Goal: Obtain resource: Download file/media

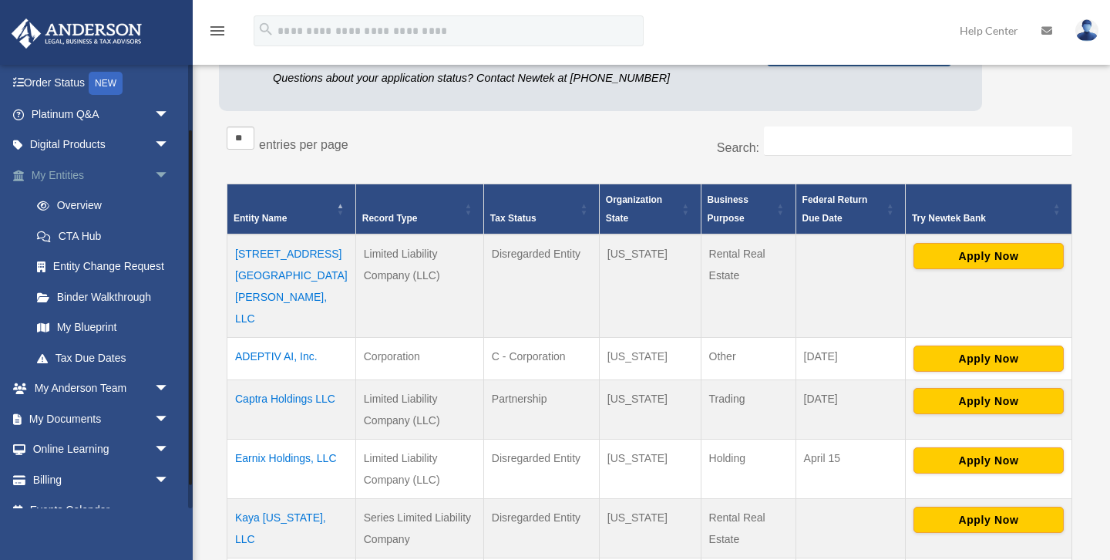
scroll to position [113, 0]
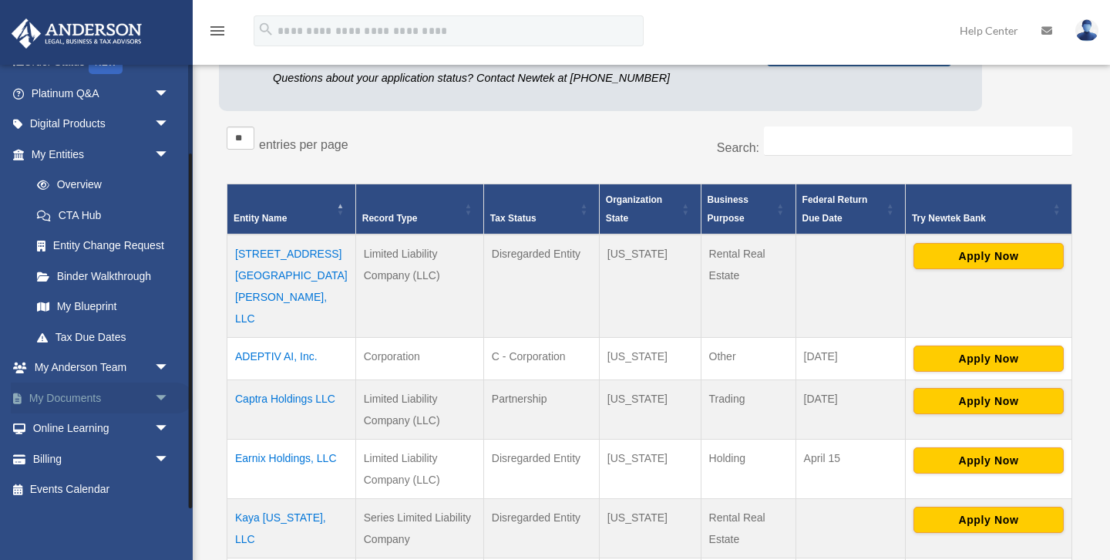
click at [66, 399] on link "My Documents arrow_drop_down" at bounding box center [102, 397] width 182 height 31
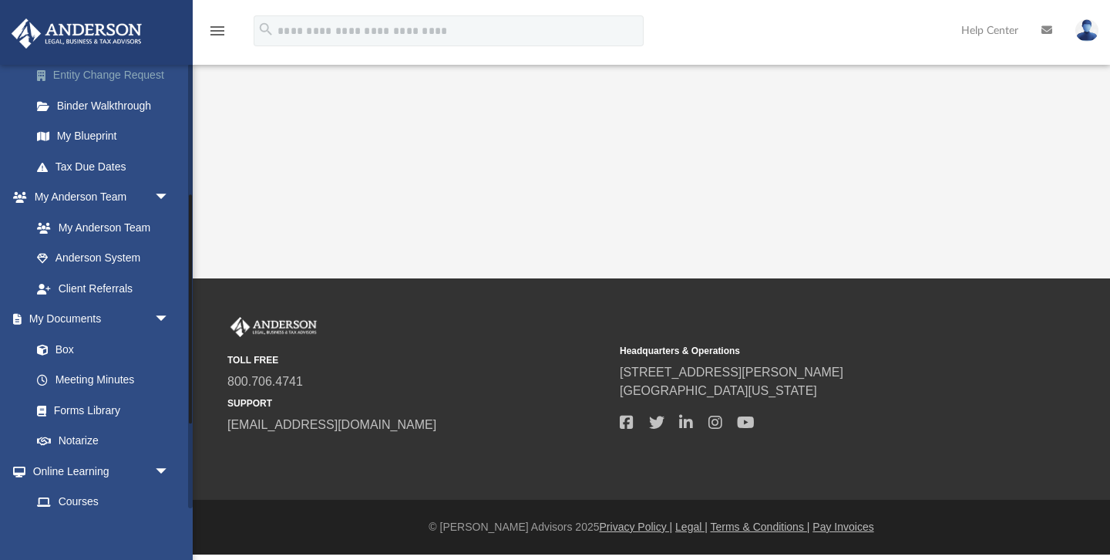
scroll to position [333, 0]
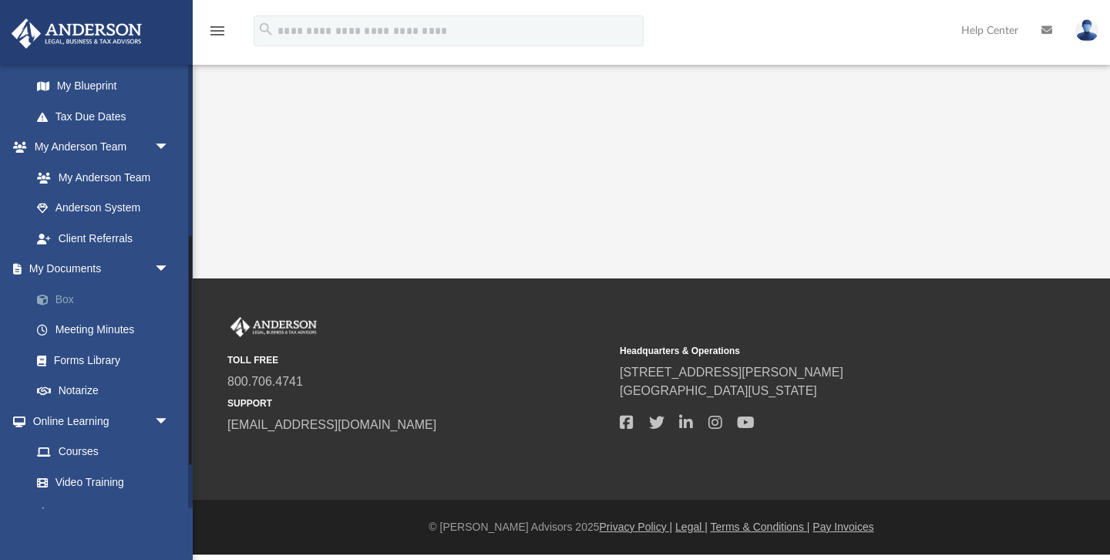
click at [79, 292] on link "Box" at bounding box center [107, 299] width 171 height 31
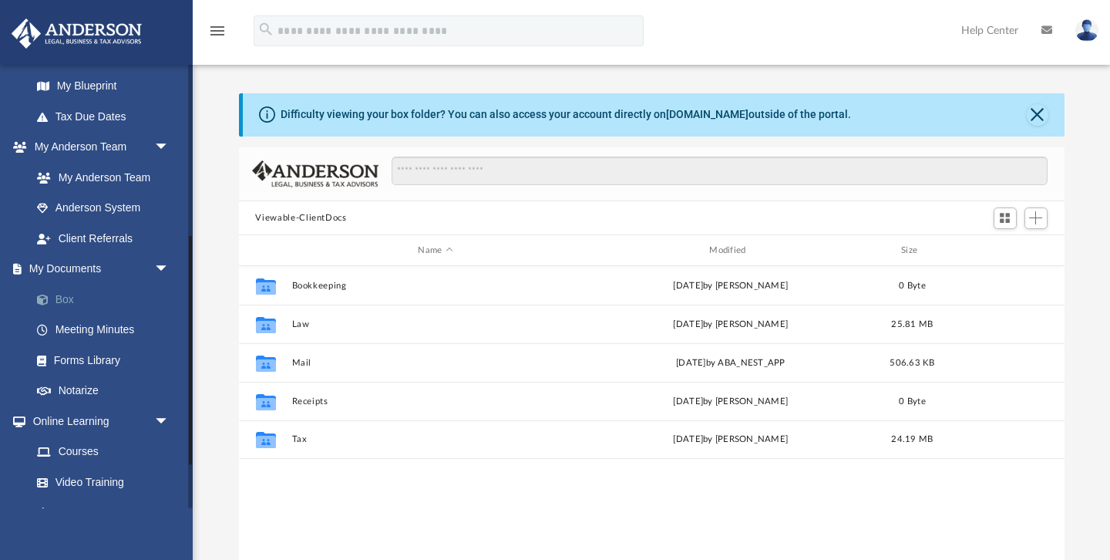
scroll to position [350, 826]
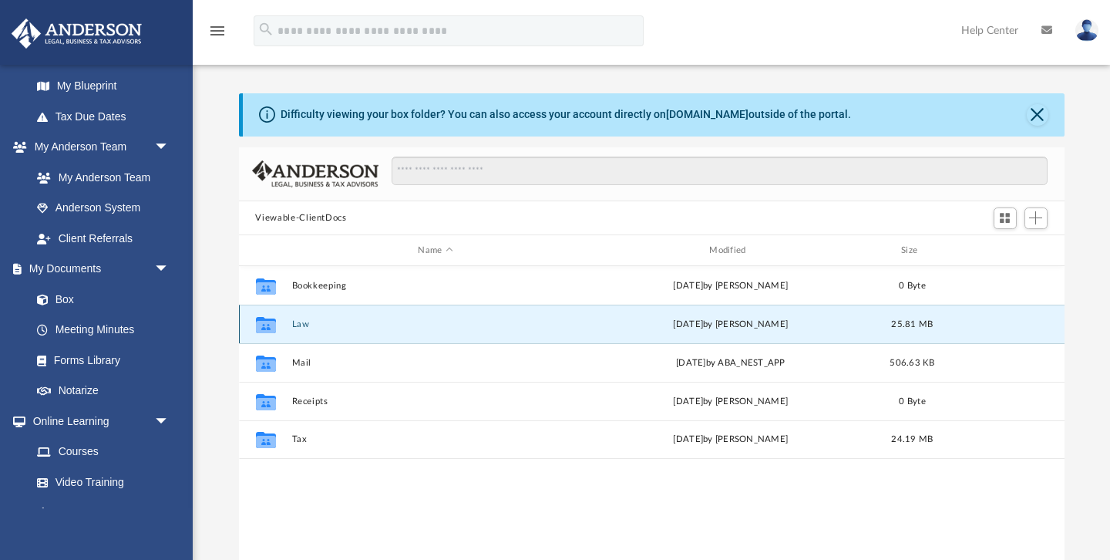
click at [305, 323] on button "Law" at bounding box center [435, 324] width 288 height 10
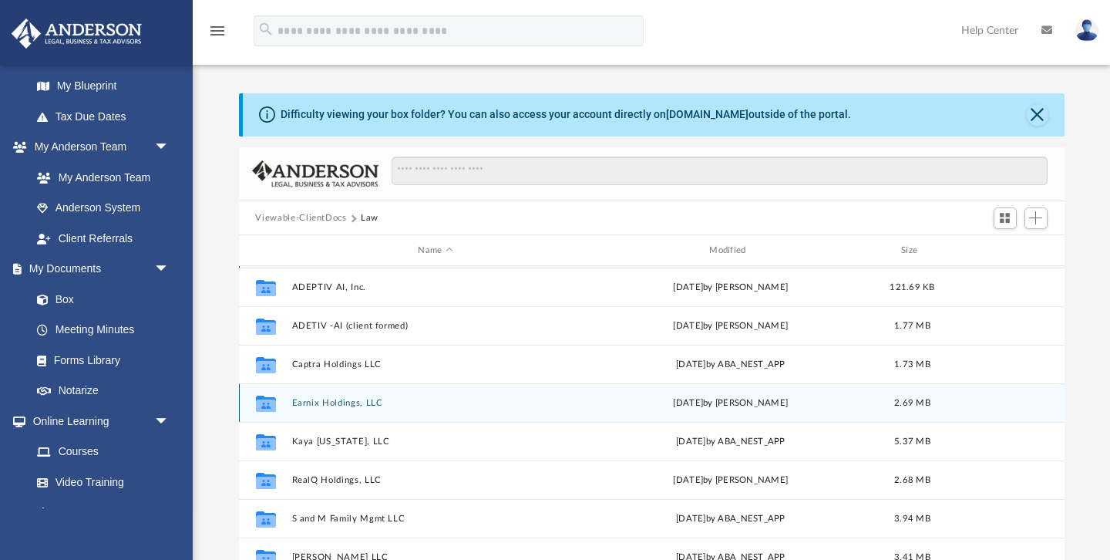
scroll to position [0, 0]
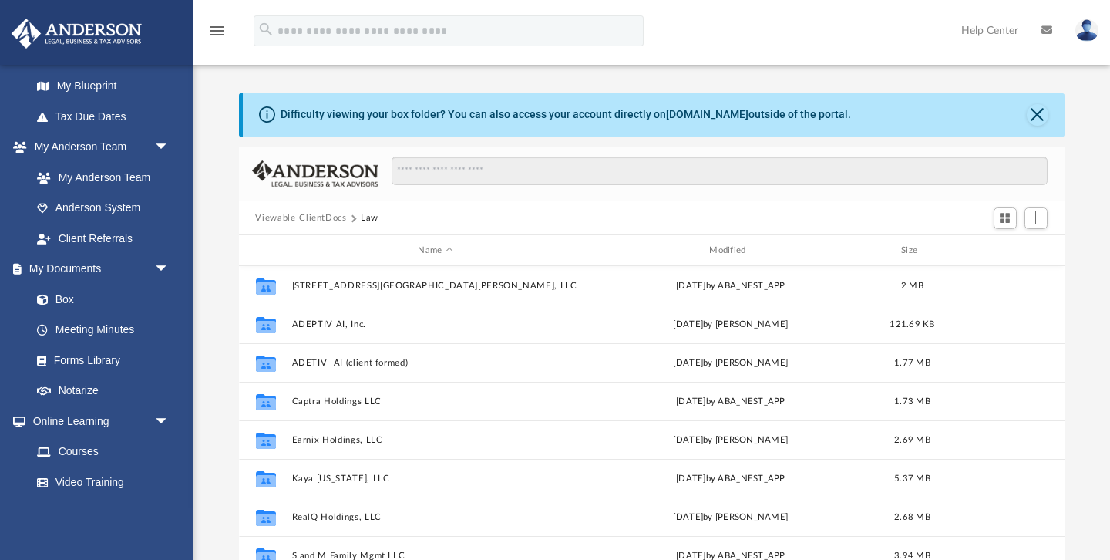
click at [306, 214] on button "Viewable-ClientDocs" at bounding box center [300, 218] width 91 height 14
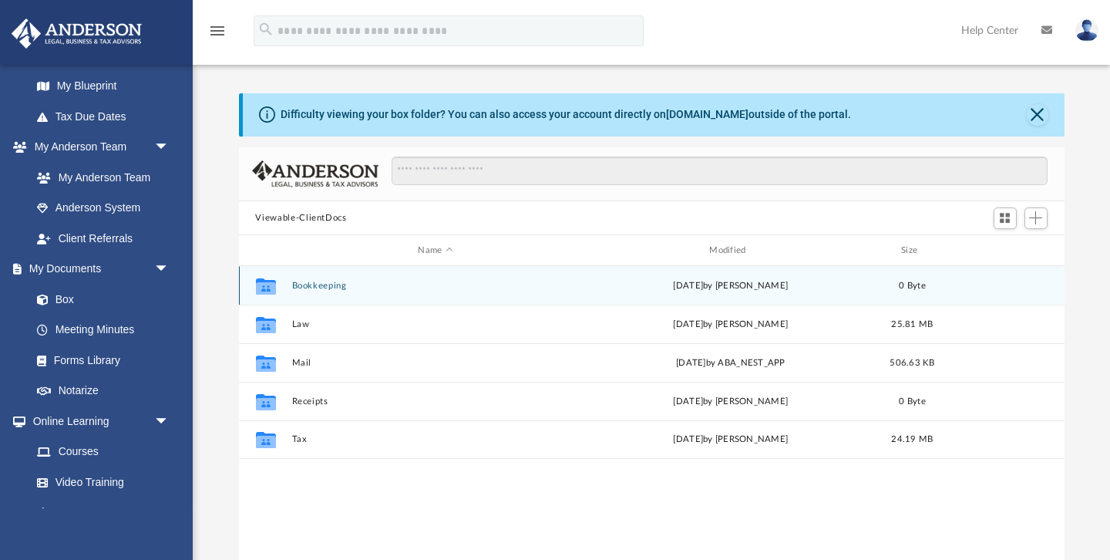
click at [312, 284] on button "Bookkeeping" at bounding box center [435, 286] width 288 height 10
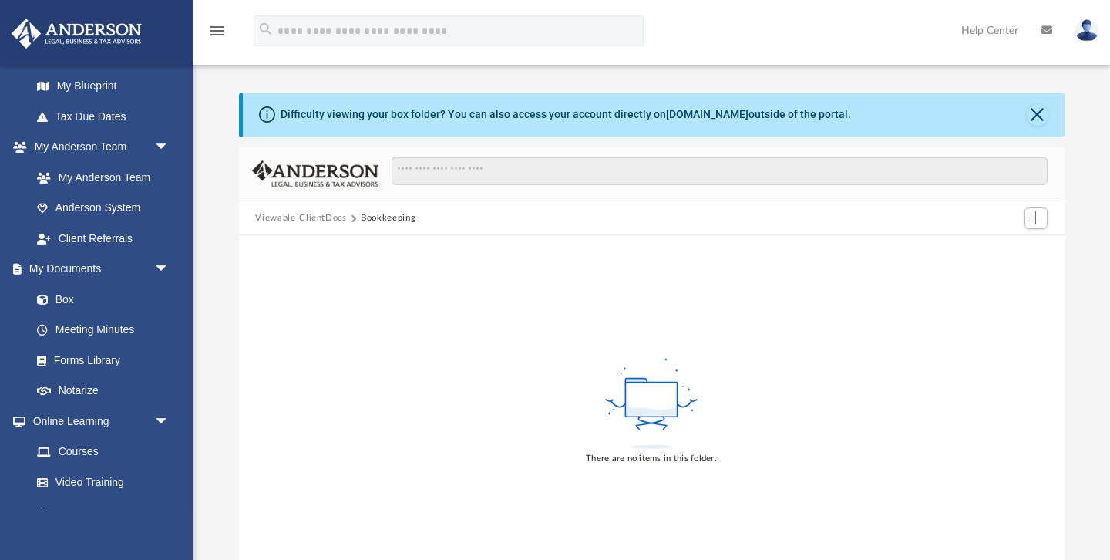
click at [307, 215] on button "Viewable-ClientDocs" at bounding box center [300, 218] width 91 height 14
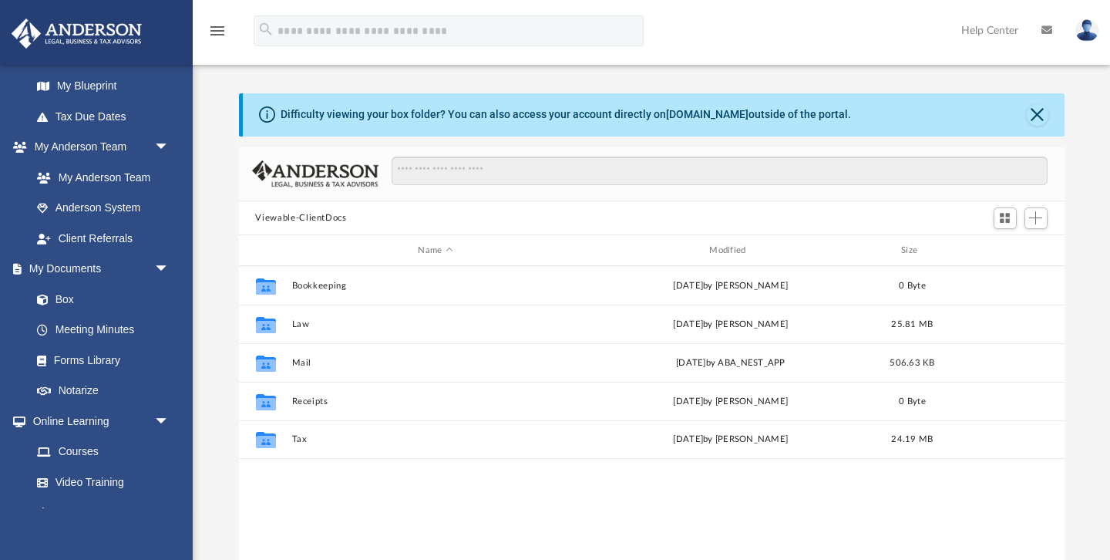
scroll to position [350, 826]
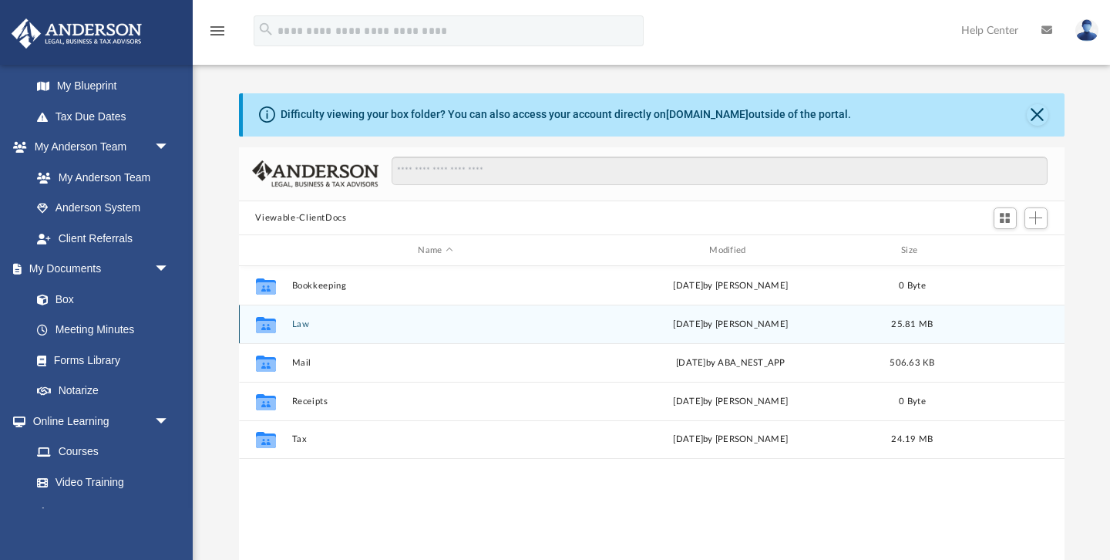
click at [301, 322] on button "Law" at bounding box center [435, 324] width 288 height 10
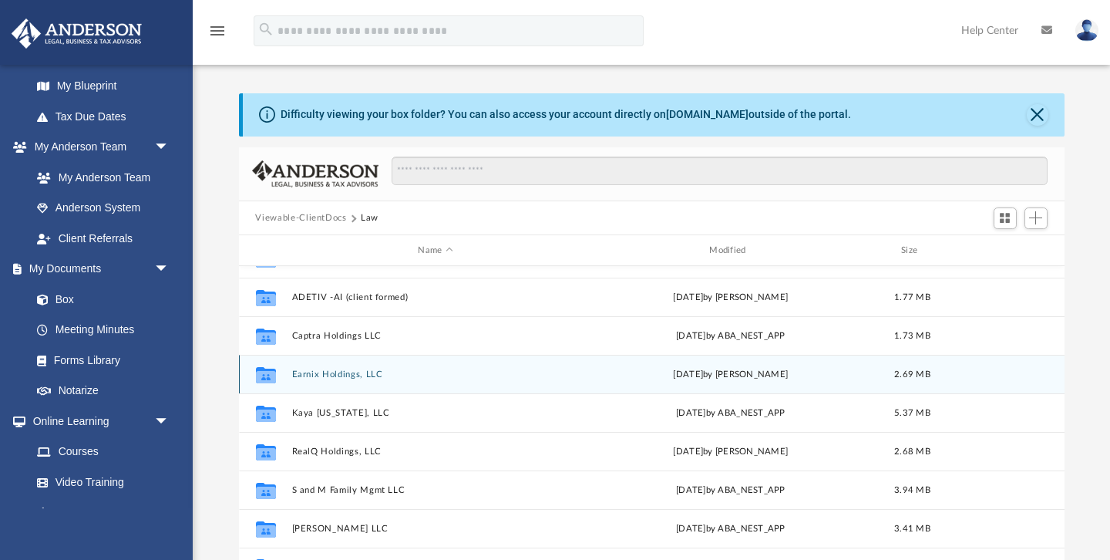
scroll to position [0, 0]
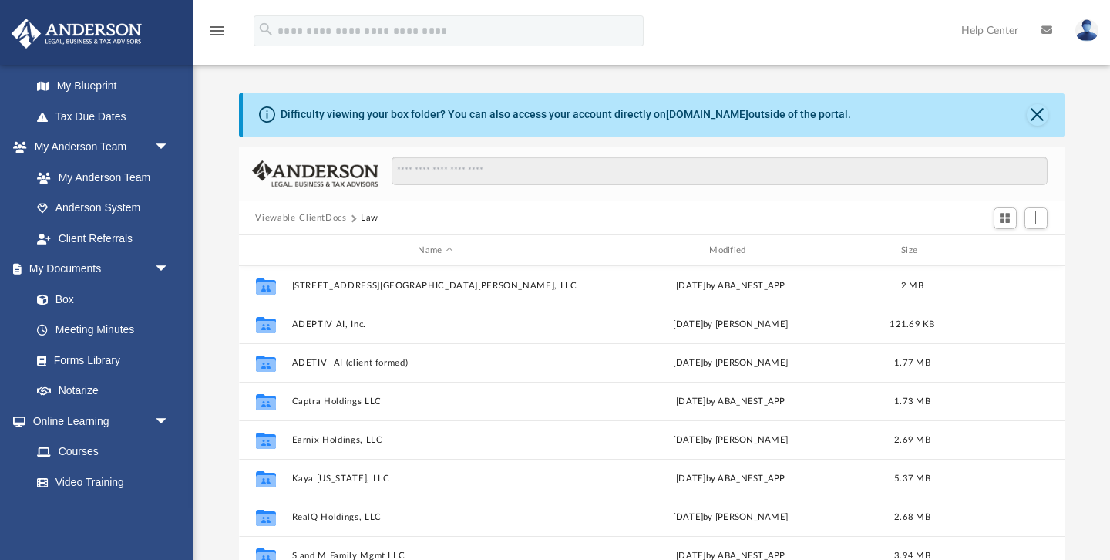
click at [315, 212] on button "Viewable-ClientDocs" at bounding box center [300, 218] width 91 height 14
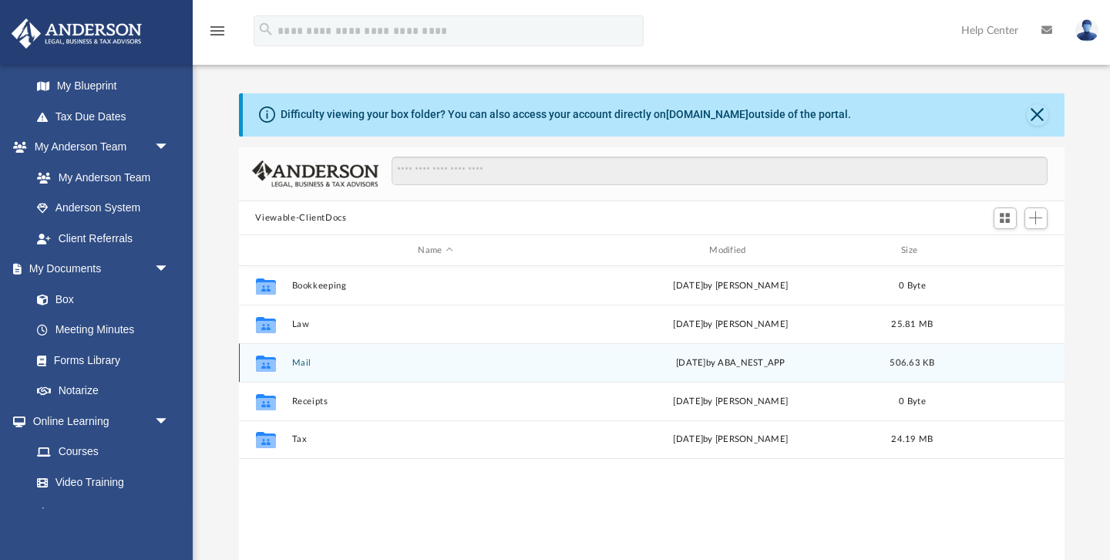
click at [301, 360] on button "Mail" at bounding box center [435, 363] width 288 height 10
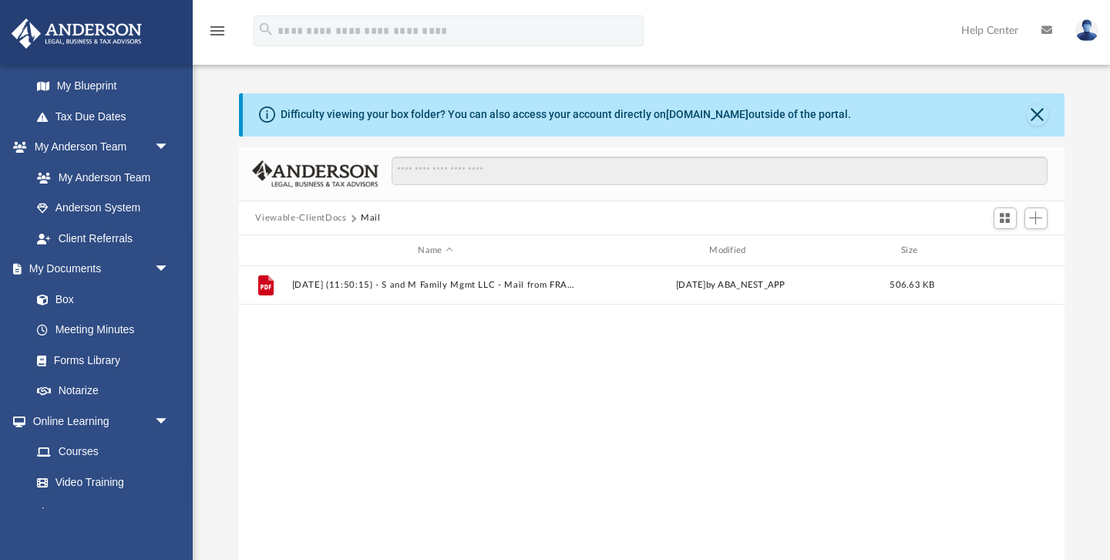
click at [321, 214] on button "Viewable-ClientDocs" at bounding box center [300, 218] width 91 height 14
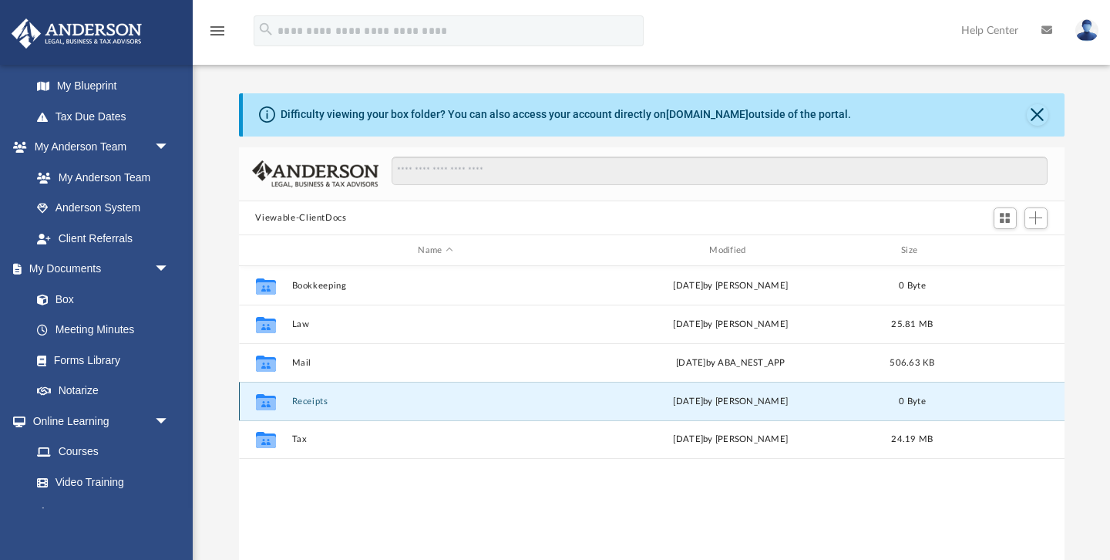
click at [317, 399] on button "Receipts" at bounding box center [435, 401] width 288 height 10
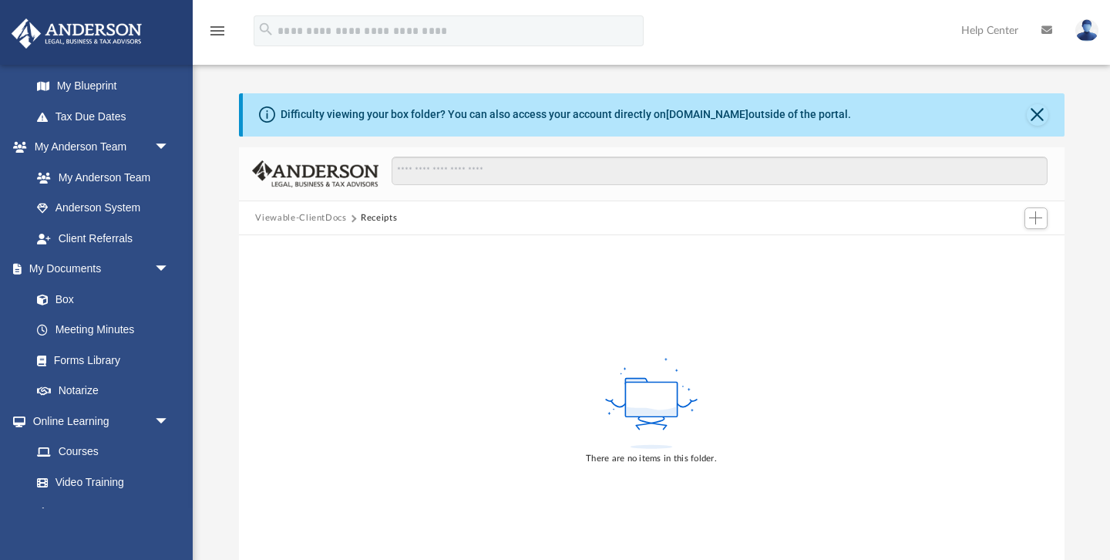
click at [289, 213] on button "Viewable-ClientDocs" at bounding box center [300, 218] width 91 height 14
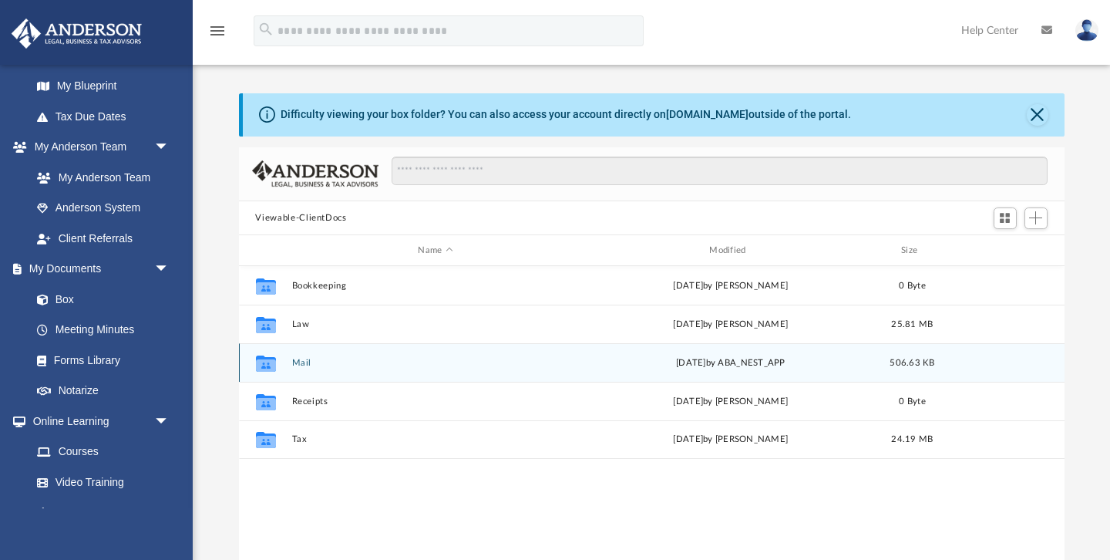
scroll to position [350, 826]
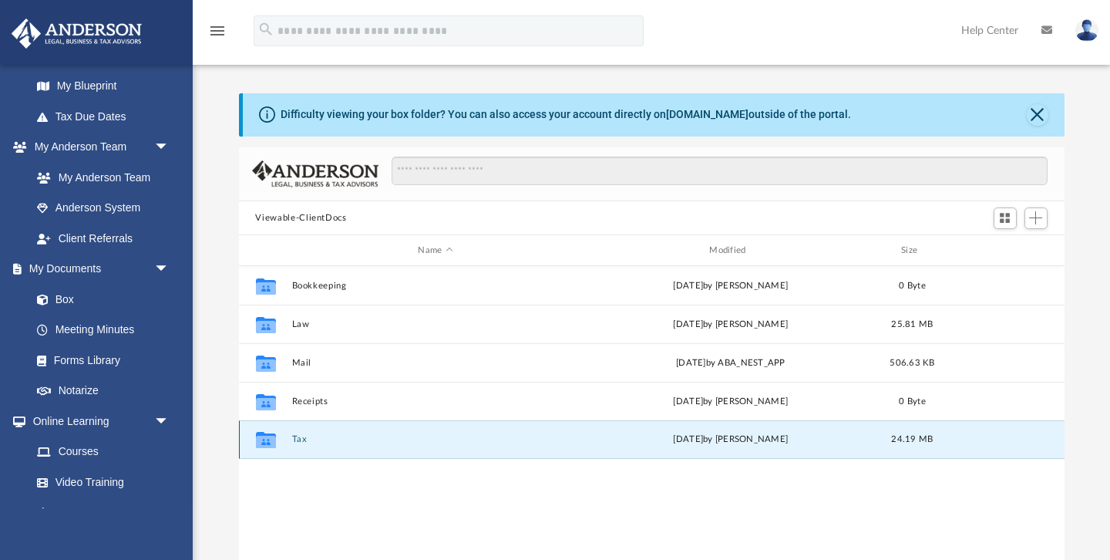
click at [294, 438] on button "Tax" at bounding box center [435, 440] width 288 height 10
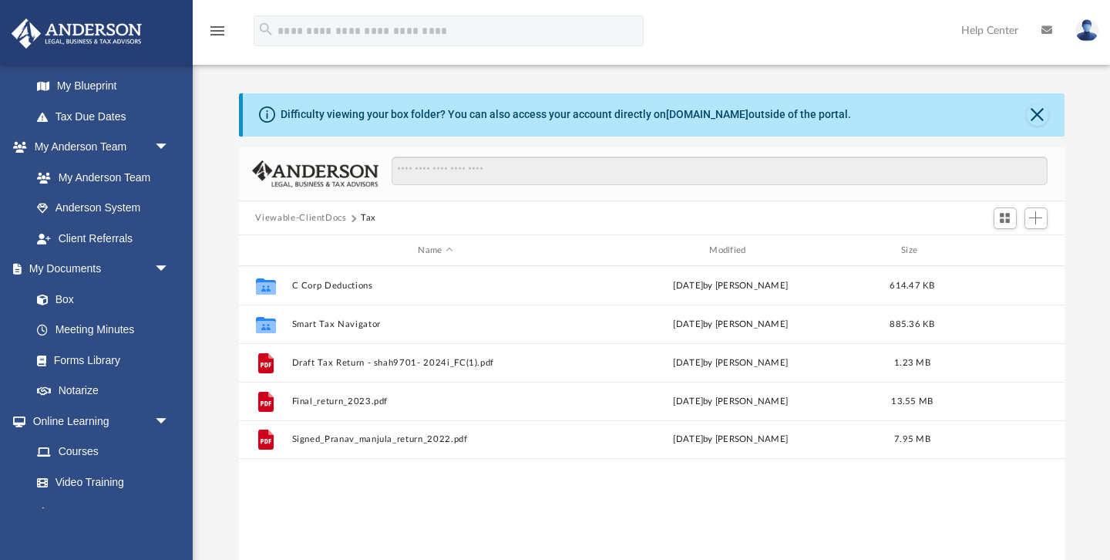
click at [311, 220] on button "Viewable-ClientDocs" at bounding box center [300, 218] width 91 height 14
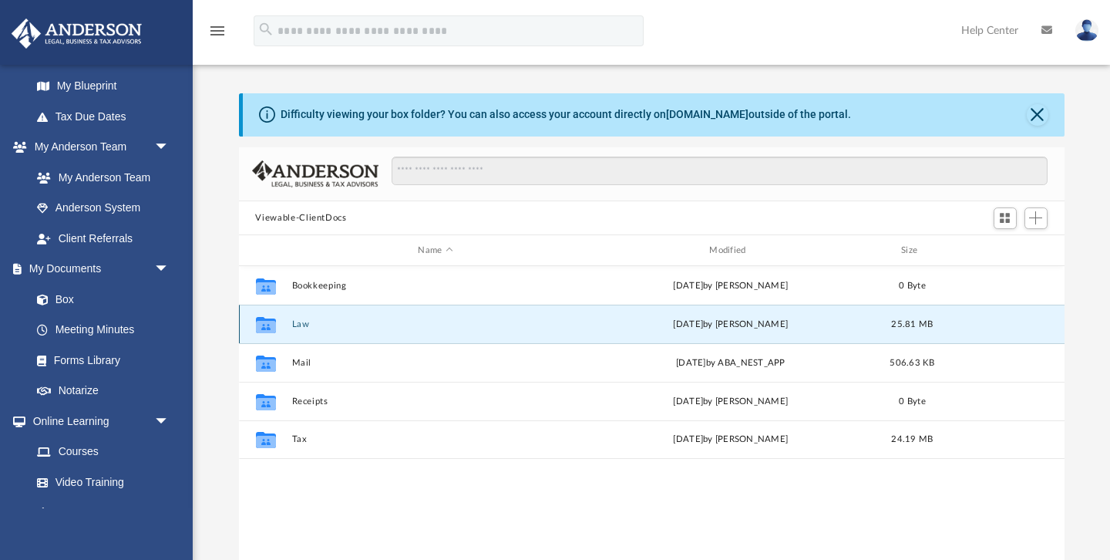
click at [301, 322] on button "Law" at bounding box center [435, 324] width 288 height 10
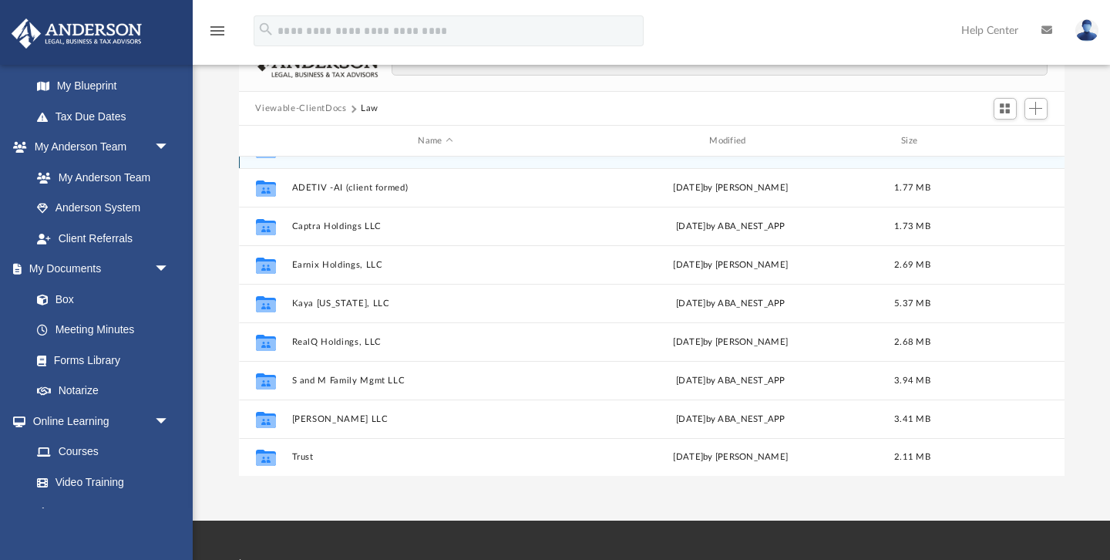
scroll to position [110, 0]
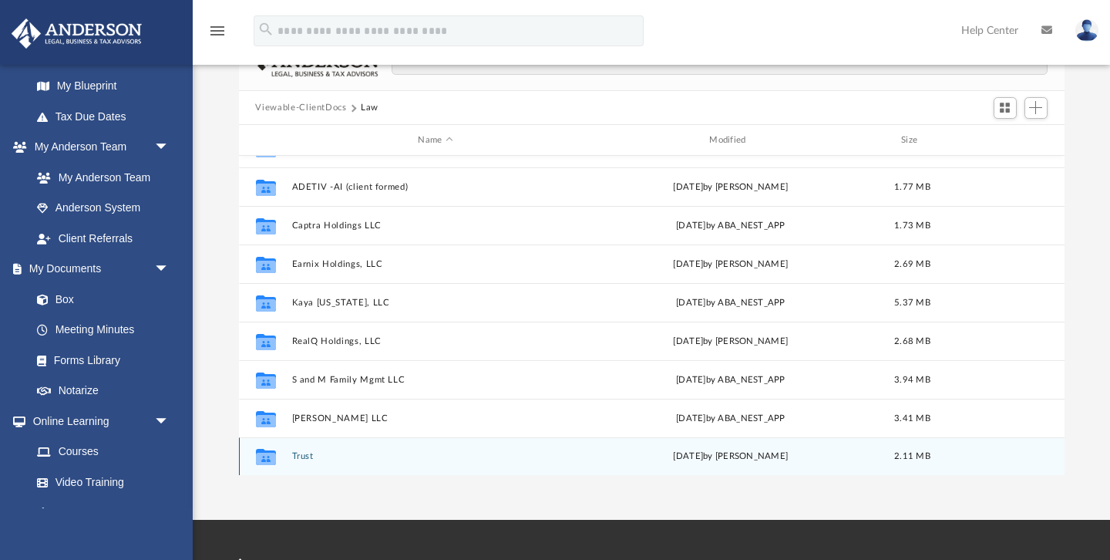
click at [301, 450] on div "Collaborated Folder Trust [DATE] by [PERSON_NAME] 2.11 MB" at bounding box center [652, 456] width 826 height 39
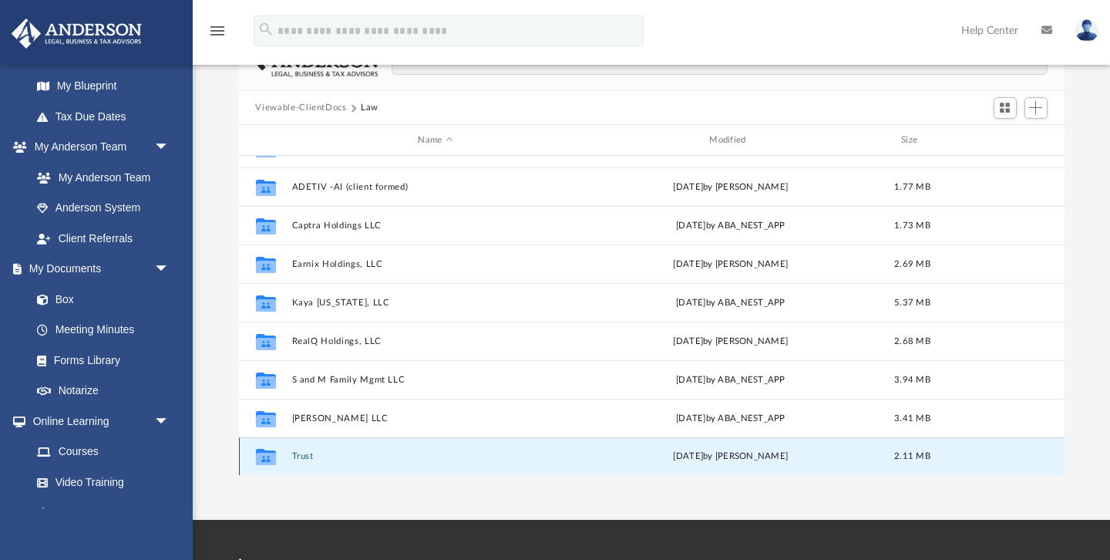
click at [301, 453] on button "Trust" at bounding box center [435, 457] width 288 height 10
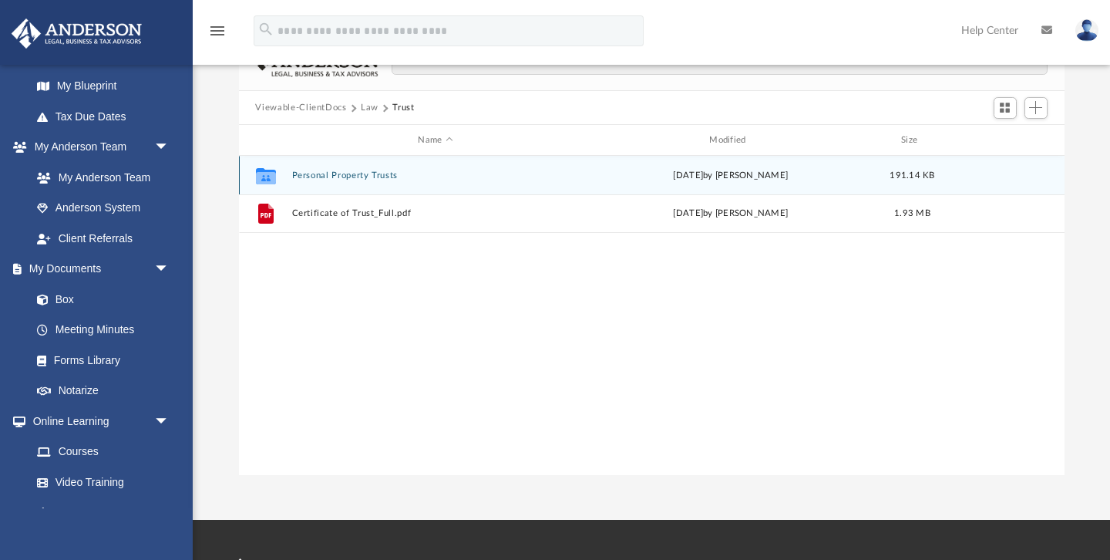
scroll to position [0, 0]
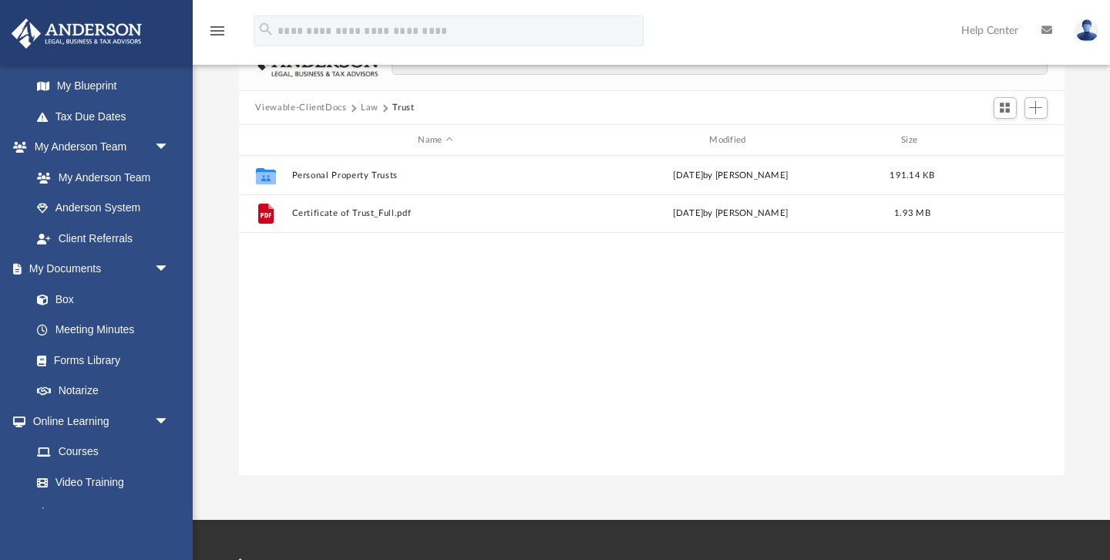
click at [398, 332] on div "Collaborated Folder Personal Property Trusts [DATE] by [PERSON_NAME] 191.14 KB …" at bounding box center [652, 316] width 826 height 320
click at [1038, 105] on span "Add" at bounding box center [1035, 107] width 13 height 13
click at [1009, 162] on li "New Folder" at bounding box center [1013, 162] width 49 height 16
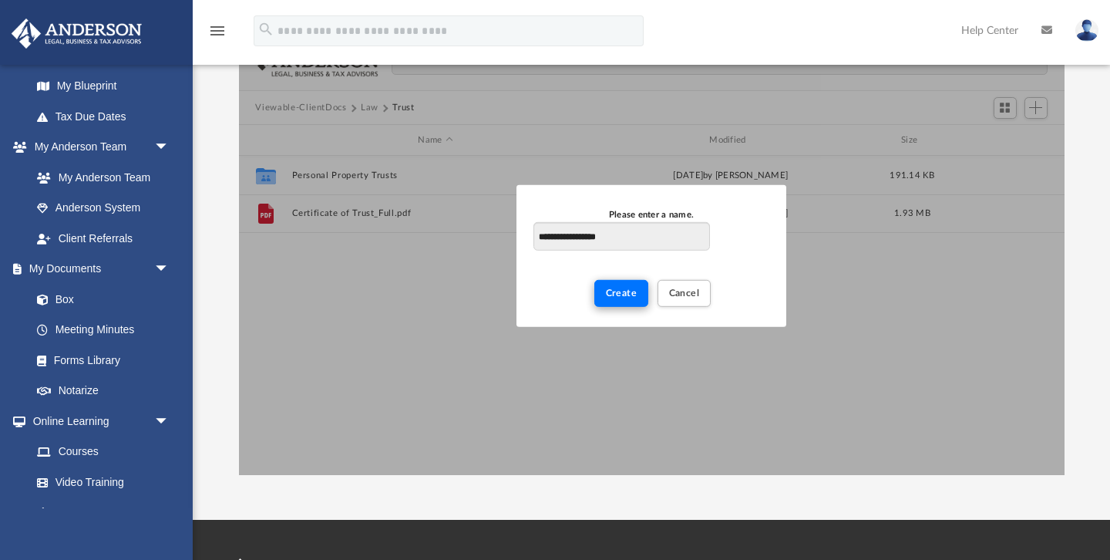
type input "**********"
click at [628, 291] on span "Create" at bounding box center [622, 292] width 32 height 9
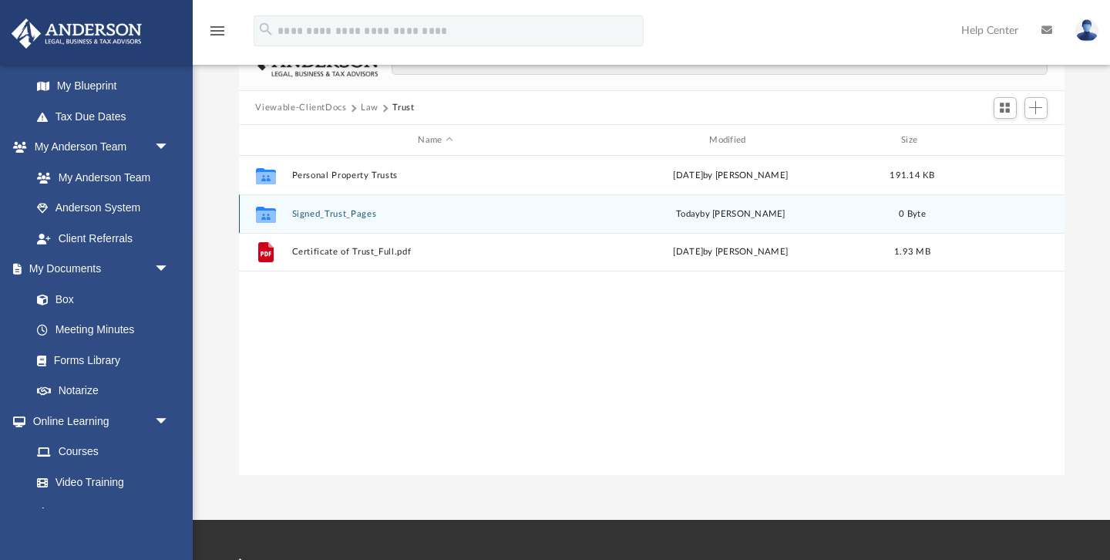
click at [337, 210] on button "Signed_Trust_Pages" at bounding box center [435, 214] width 288 height 10
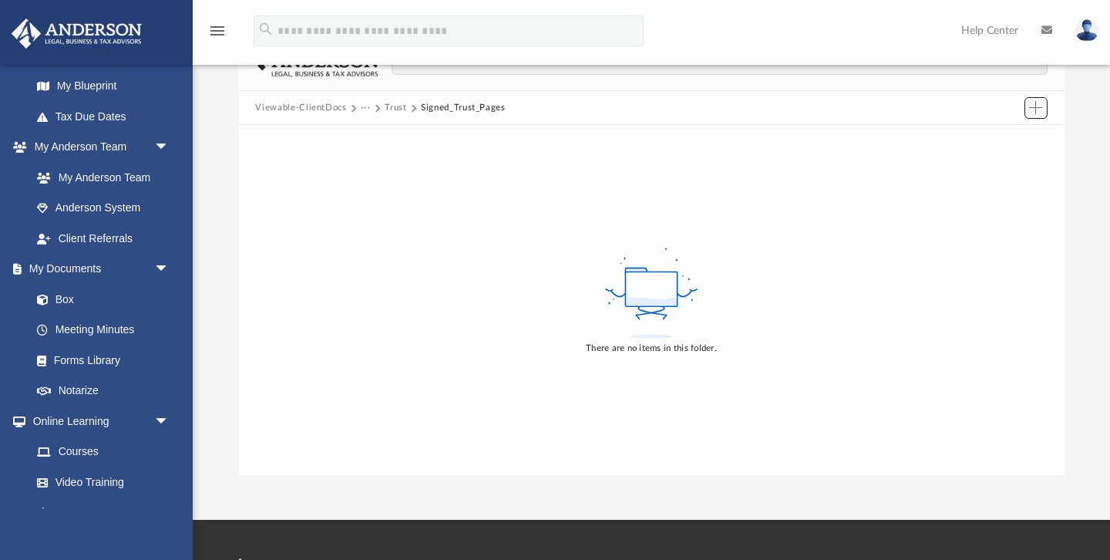
click at [1032, 110] on span "Add" at bounding box center [1035, 107] width 13 height 13
click at [1012, 141] on li "Upload" at bounding box center [1013, 138] width 49 height 16
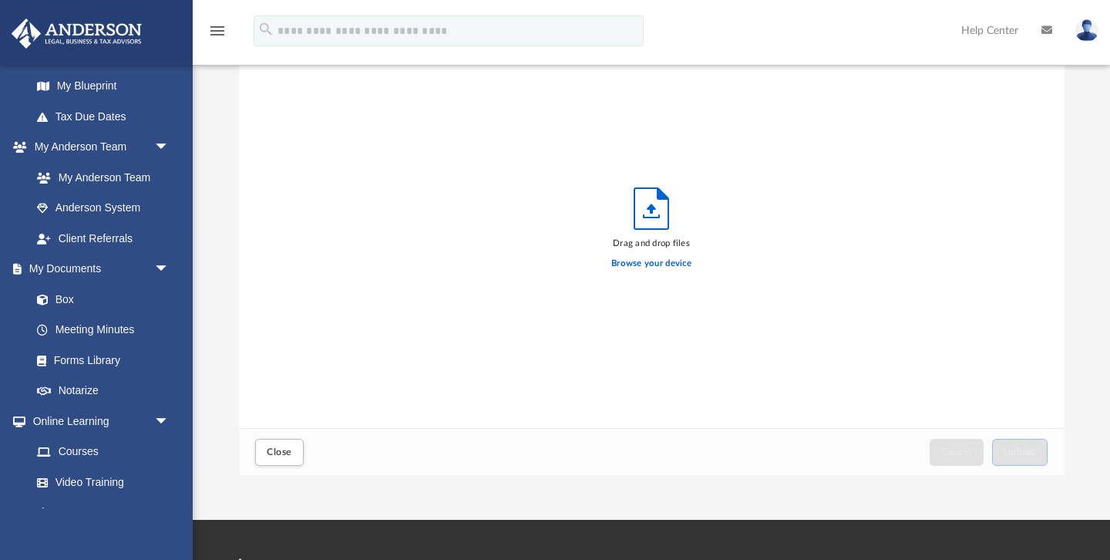
scroll to position [391, 826]
click at [642, 265] on label "Browse your device" at bounding box center [651, 264] width 80 height 14
click at [0, 0] on input "Browse your device" at bounding box center [0, 0] width 0 height 0
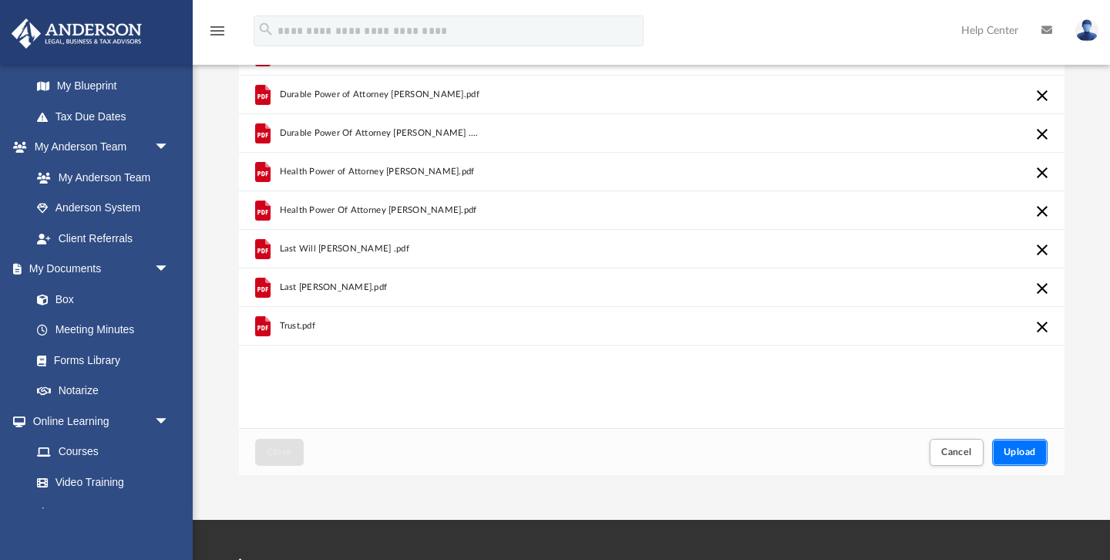
click at [1031, 451] on span "Upload" at bounding box center [1020, 451] width 32 height 9
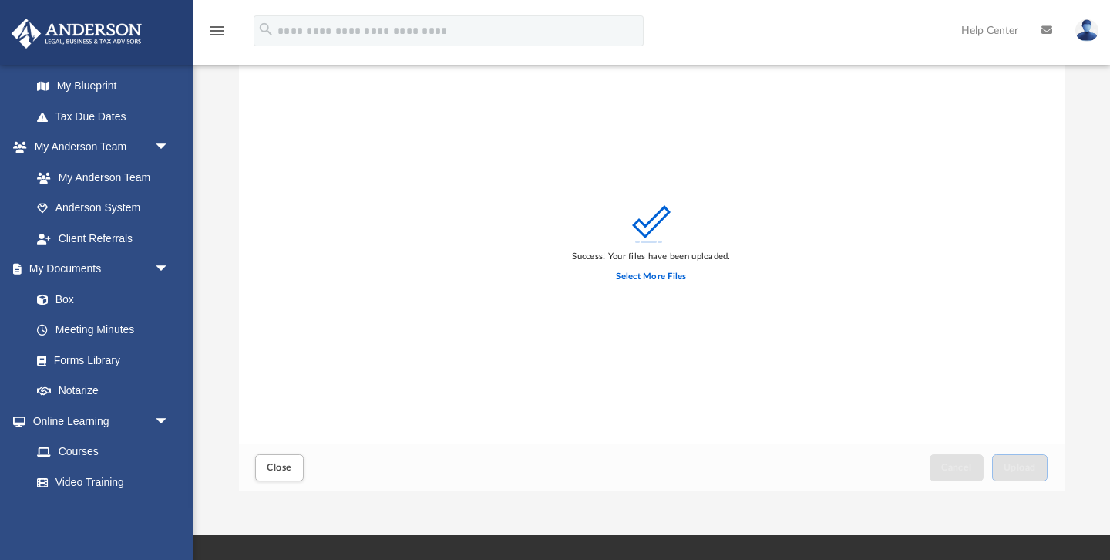
scroll to position [104, 0]
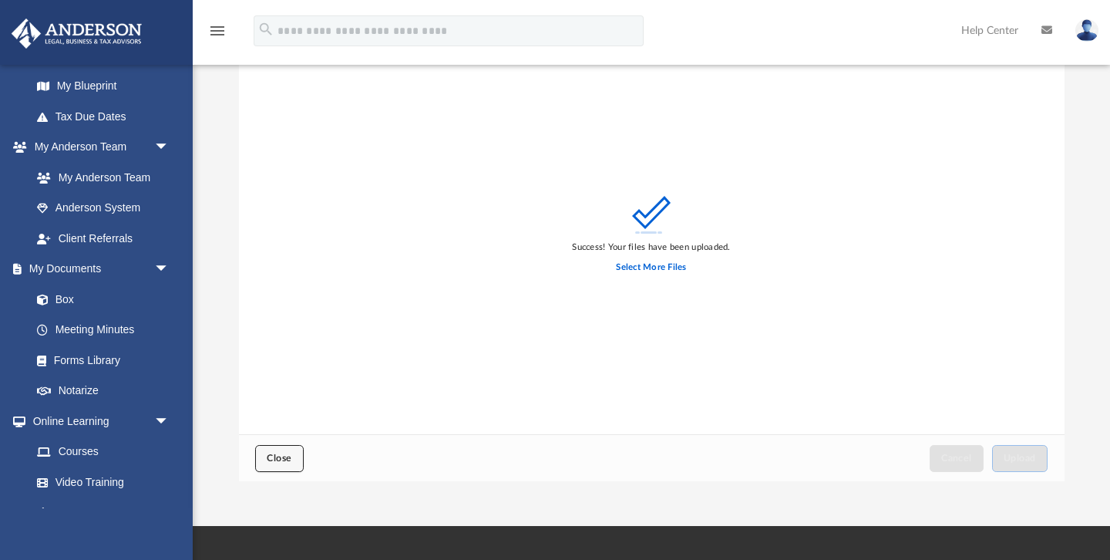
click at [287, 457] on span "Close" at bounding box center [279, 457] width 25 height 9
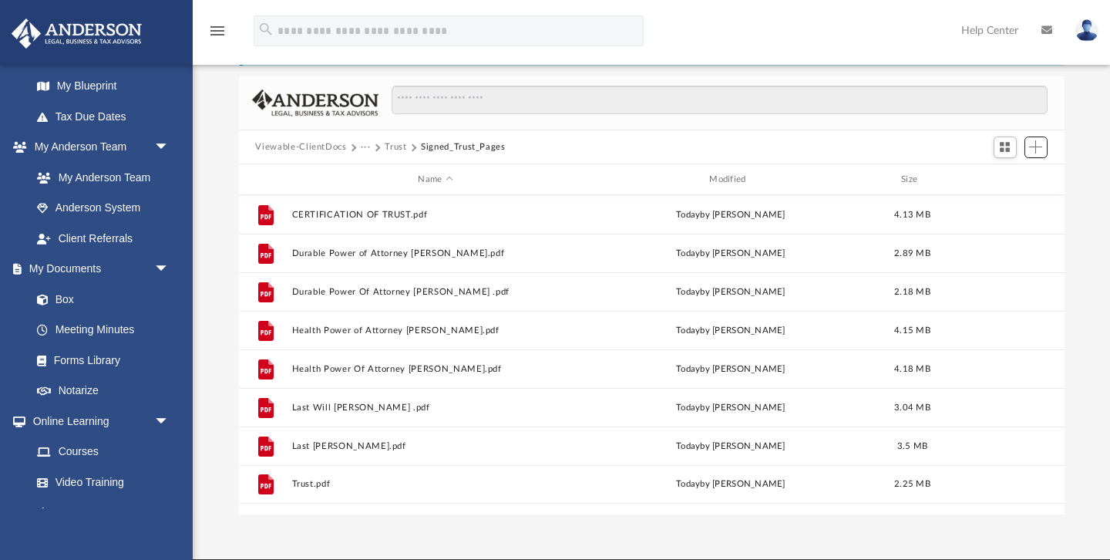
scroll to position [72, 0]
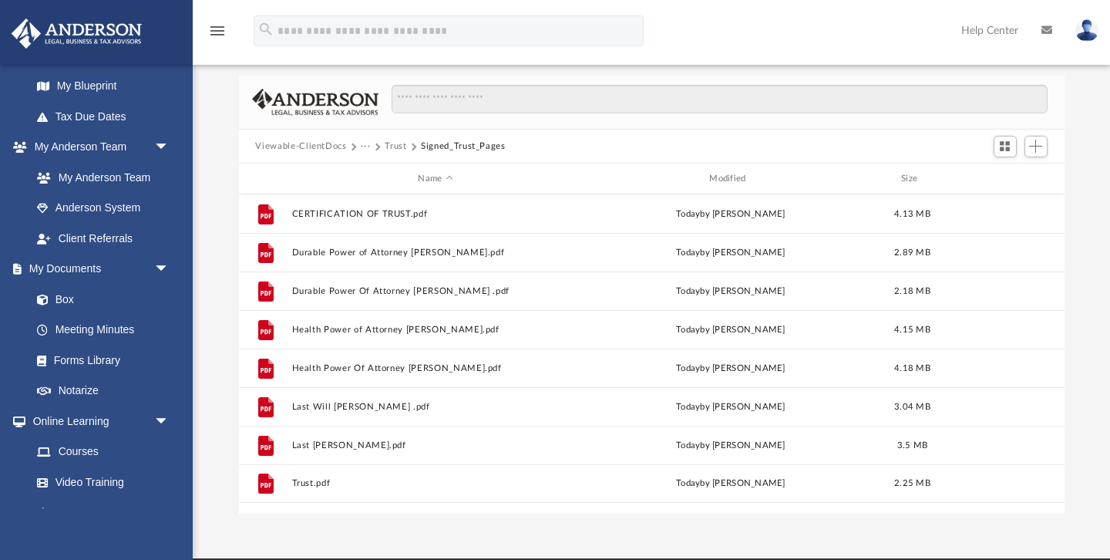
click at [398, 143] on button "Trust" at bounding box center [396, 147] width 22 height 14
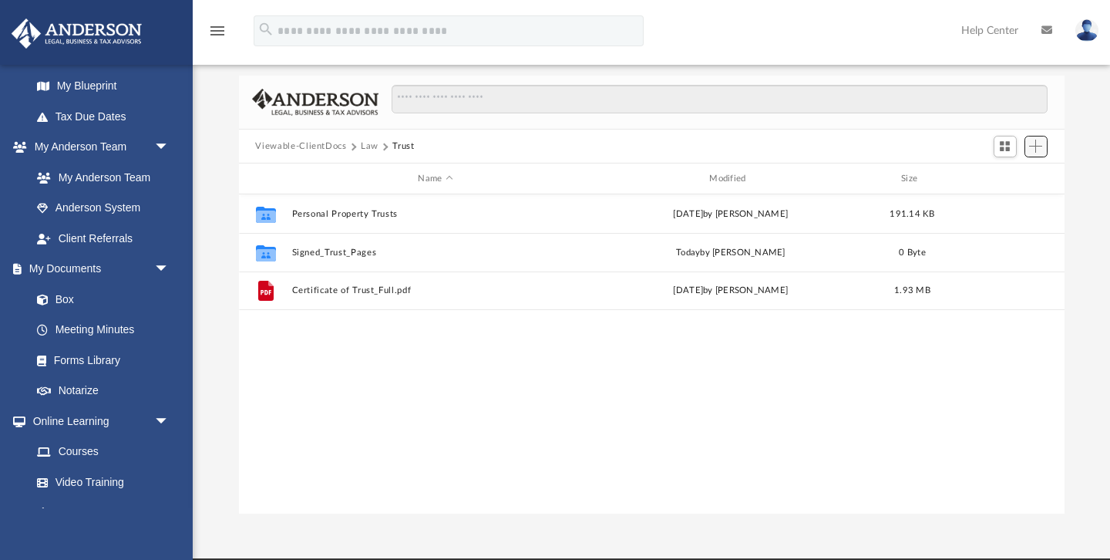
click at [1040, 151] on span "Add" at bounding box center [1035, 146] width 13 height 13
click at [998, 202] on li "New Folder" at bounding box center [1013, 201] width 49 height 16
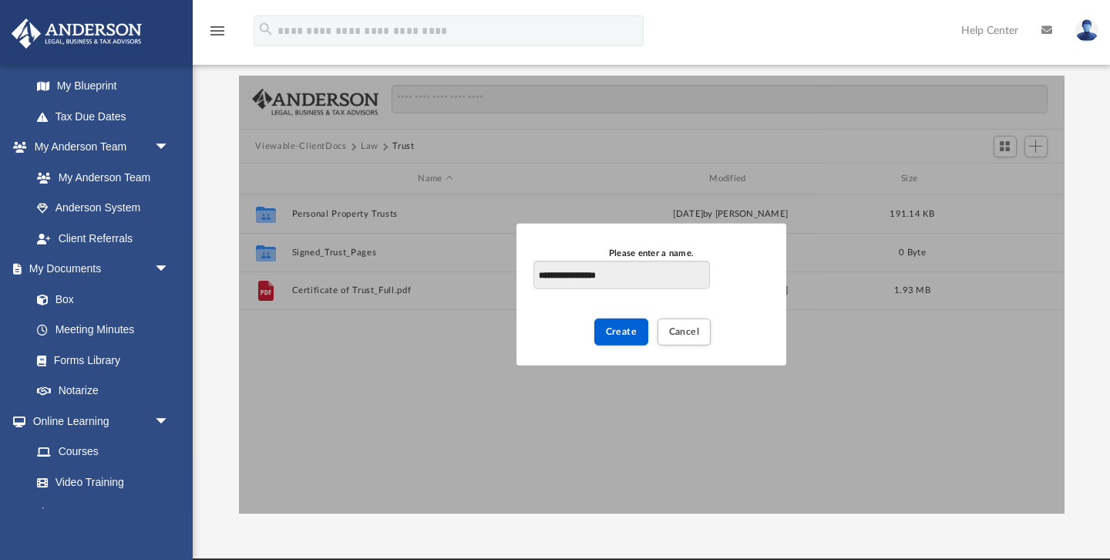
type input "**********"
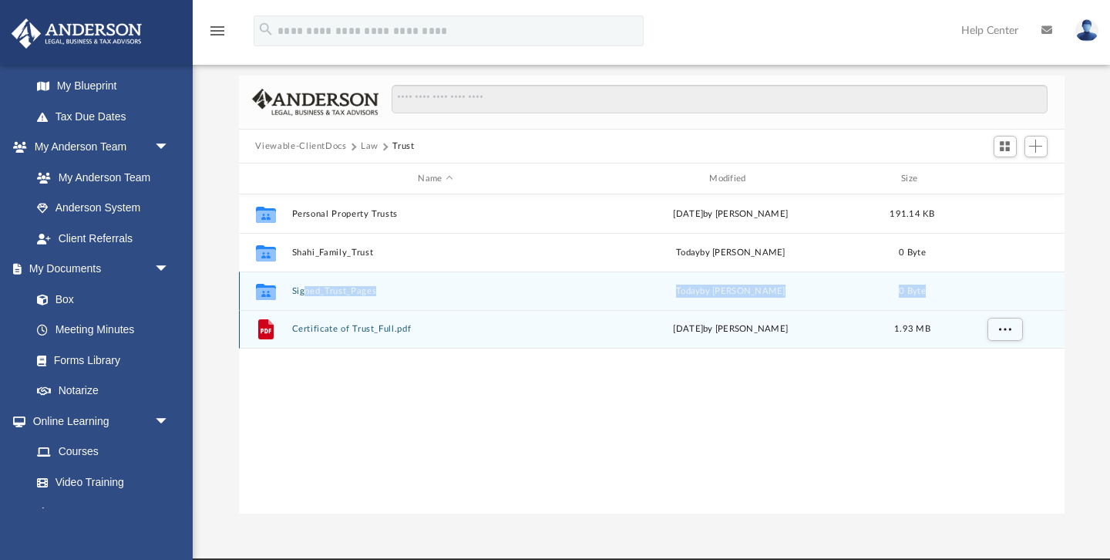
drag, startPoint x: 263, startPoint y: 331, endPoint x: 303, endPoint y: 285, distance: 60.6
click at [303, 285] on div "Collaborated Folder Personal Property Trusts [DATE] by [PERSON_NAME] 191.14 KB …" at bounding box center [652, 271] width 826 height 154
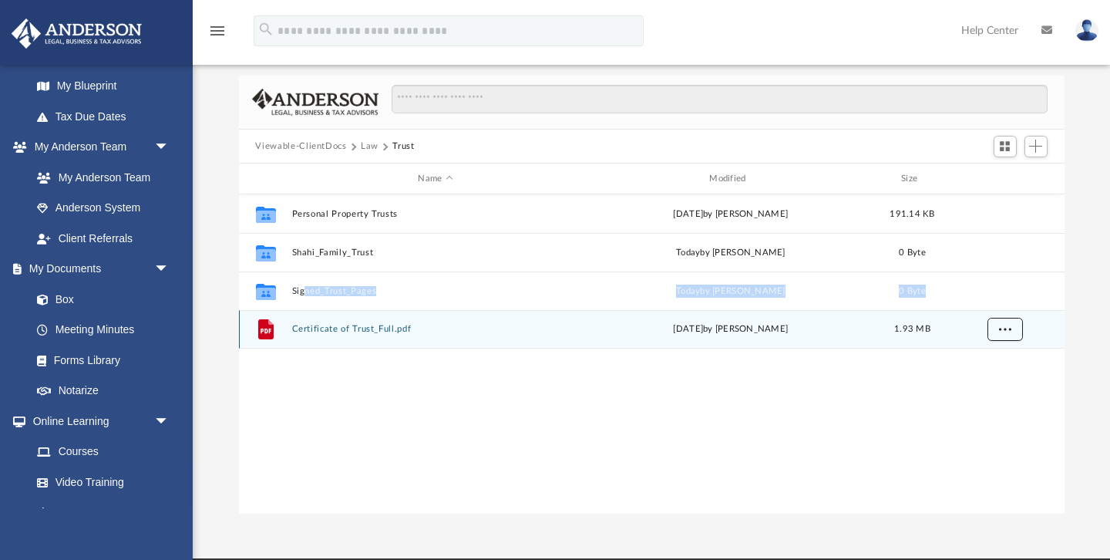
click at [1012, 332] on button "More options" at bounding box center [1004, 329] width 35 height 23
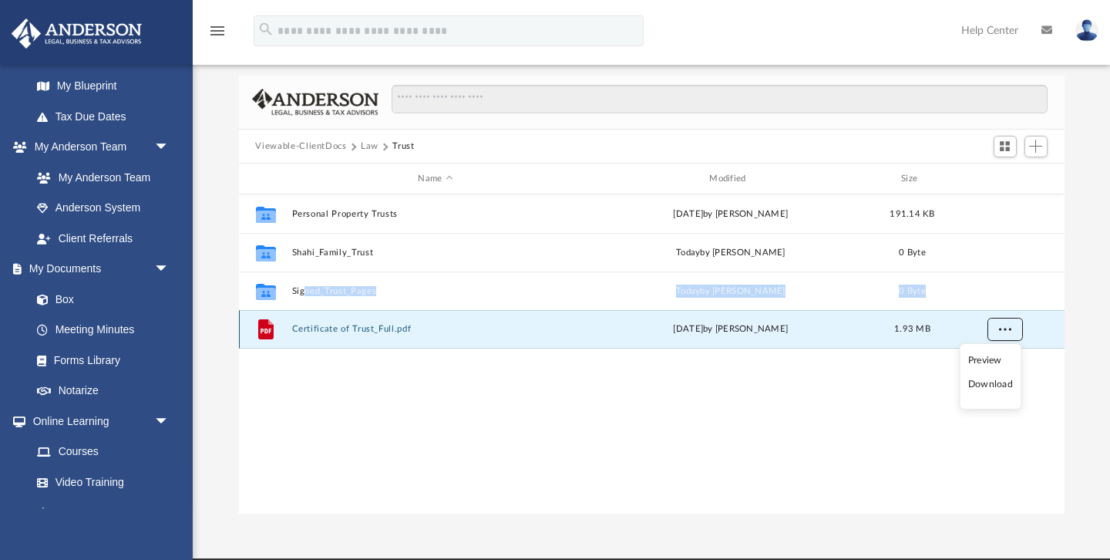
click at [1012, 332] on button "More options" at bounding box center [1004, 329] width 35 height 23
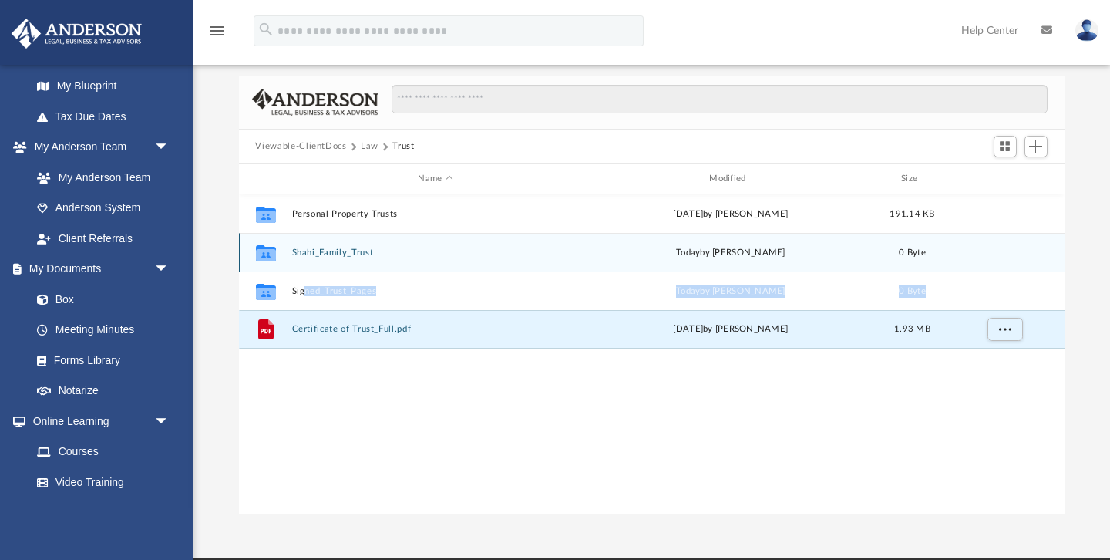
drag, startPoint x: 333, startPoint y: 332, endPoint x: 347, endPoint y: 256, distance: 76.8
click at [347, 256] on div "Collaborated Folder Personal Property Trusts [DATE] by [PERSON_NAME] 191.14 KB …" at bounding box center [652, 271] width 826 height 154
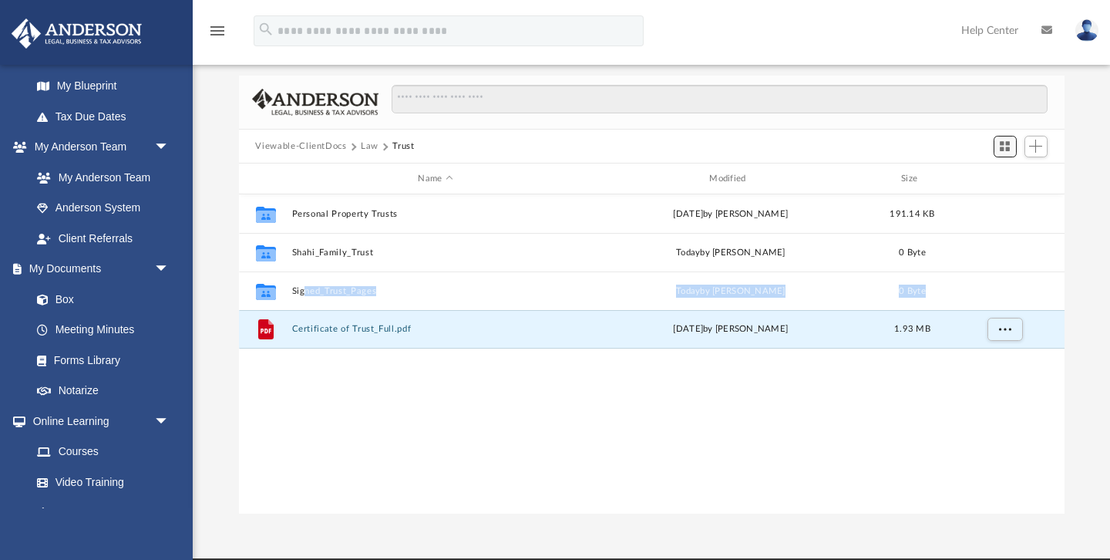
click at [1002, 151] on span "Switch to Grid View" at bounding box center [1004, 146] width 13 height 13
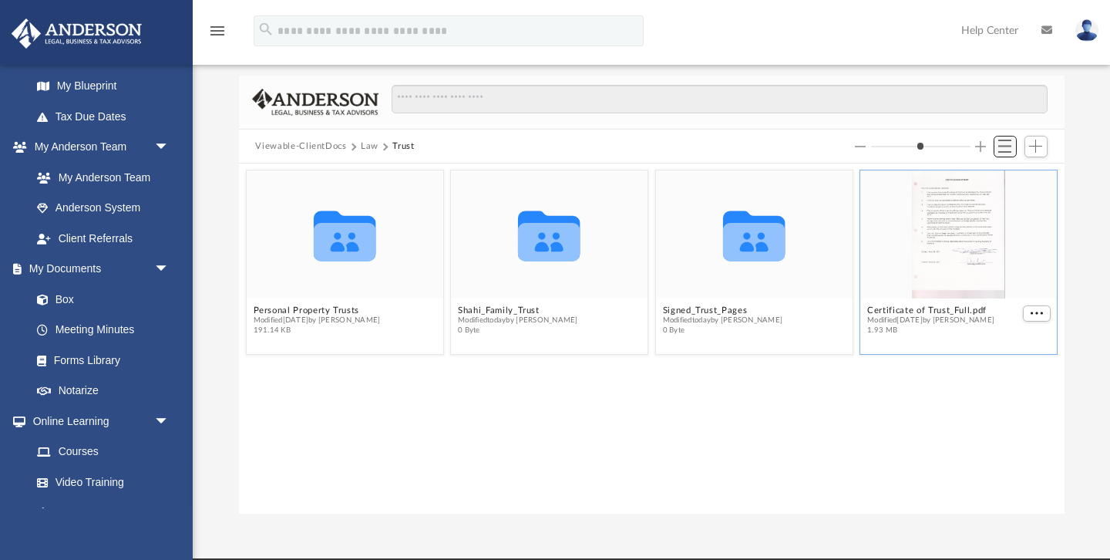
scroll to position [350, 826]
drag, startPoint x: 945, startPoint y: 323, endPoint x: 850, endPoint y: 322, distance: 95.6
click at [850, 322] on div "Collaborated Folder Personal Property Trusts Modified [DATE] by [PERSON_NAME] 1…" at bounding box center [651, 263] width 819 height 192
click at [878, 195] on div "grid" at bounding box center [958, 235] width 197 height 128
drag, startPoint x: 884, startPoint y: 190, endPoint x: 622, endPoint y: 217, distance: 262.8
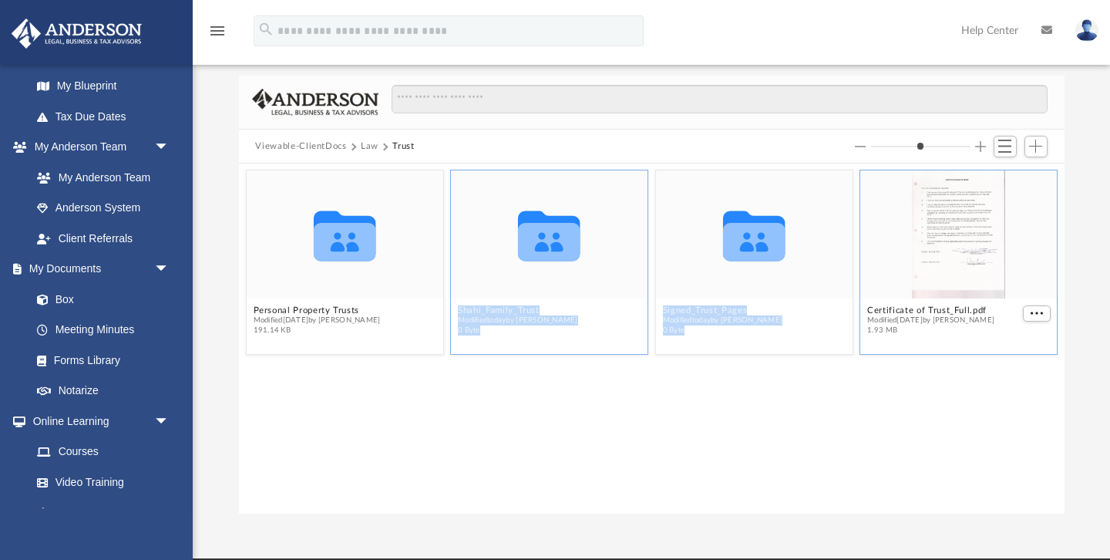
click at [622, 217] on div "Collaborated Folder Personal Property Trusts Modified [DATE] by [PERSON_NAME] 1…" at bounding box center [651, 263] width 819 height 192
click at [813, 401] on div "Collaborated Folder Personal Property Trusts Modified [DATE] by [PERSON_NAME] 1…" at bounding box center [652, 338] width 826 height 351
click at [545, 305] on button "Shahi_Family_Trust" at bounding box center [518, 310] width 120 height 10
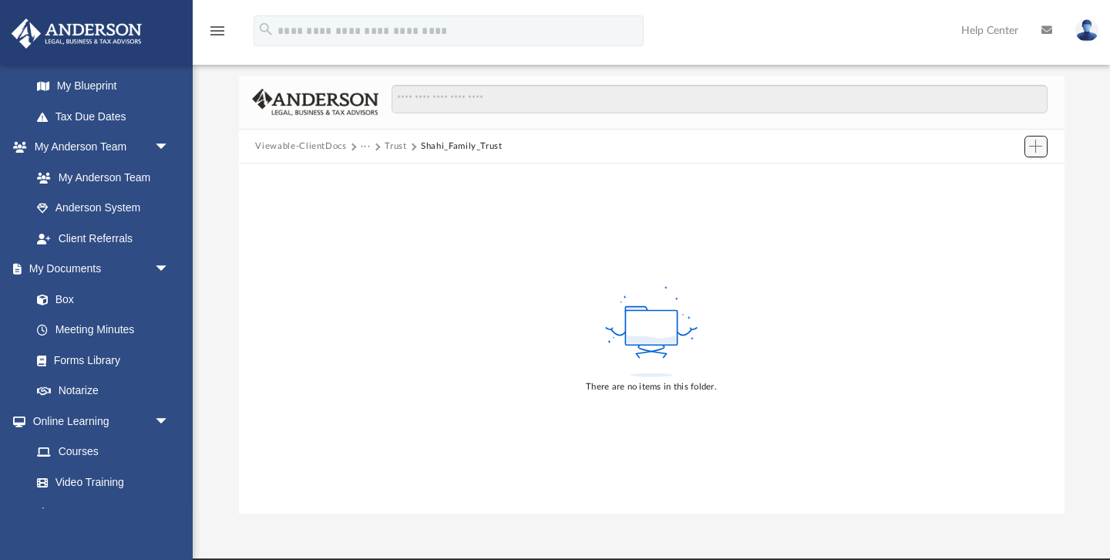
click at [1039, 145] on span "Add" at bounding box center [1035, 146] width 13 height 13
click at [1015, 182] on li "Upload" at bounding box center [1013, 177] width 49 height 16
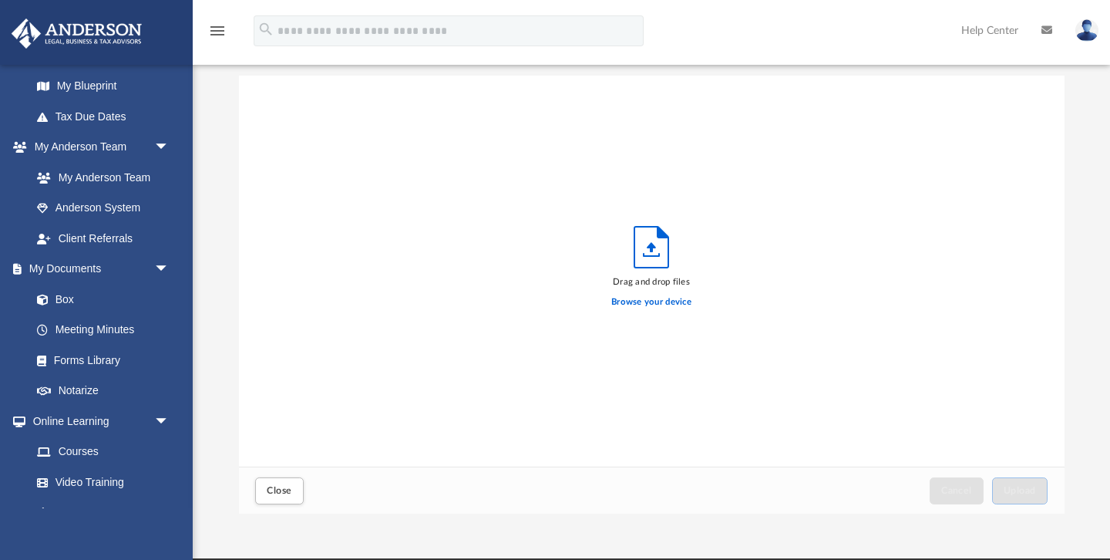
scroll to position [391, 826]
click at [657, 300] on label "Browse your device" at bounding box center [651, 302] width 80 height 14
click at [0, 0] on input "Browse your device" at bounding box center [0, 0] width 0 height 0
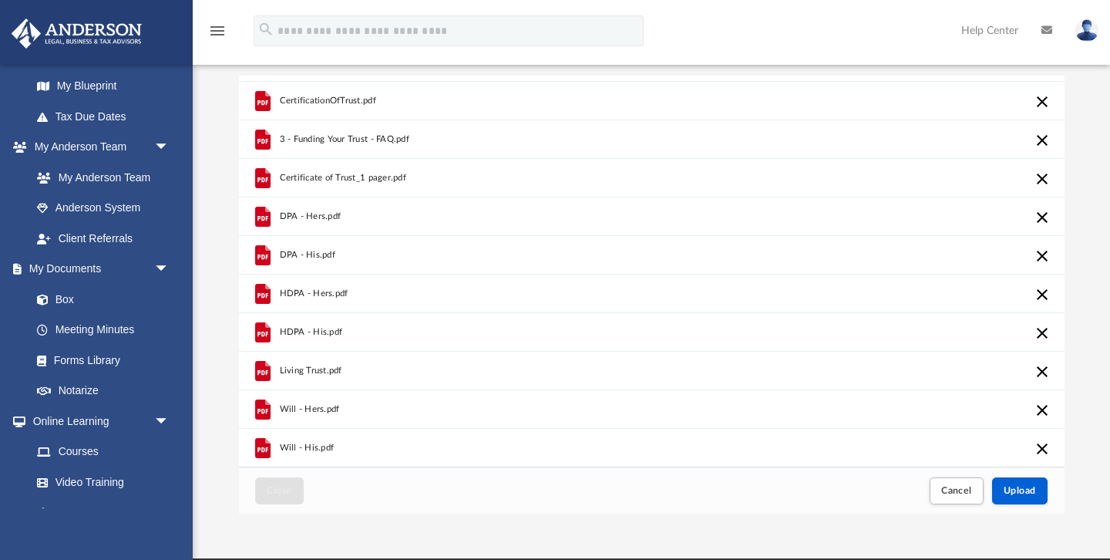
scroll to position [0, 0]
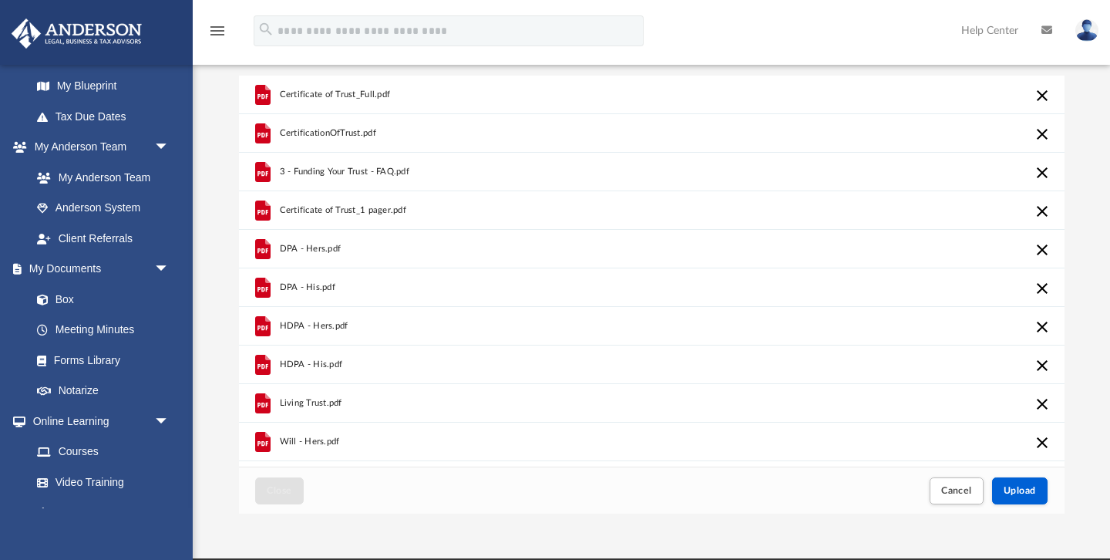
click at [1043, 170] on button "Cancel this upload" at bounding box center [1042, 172] width 19 height 19
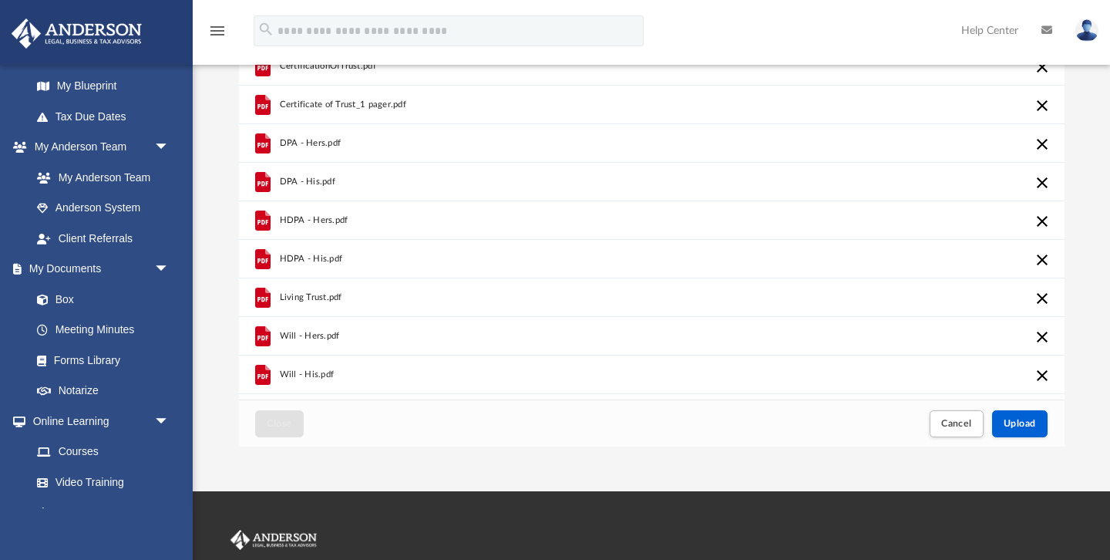
scroll to position [147, 0]
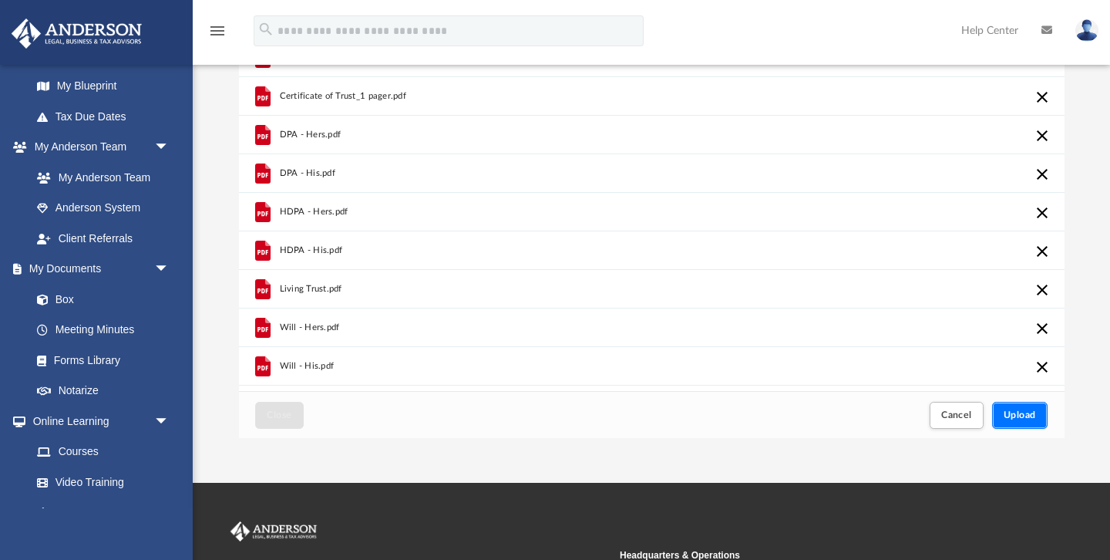
click at [1022, 410] on span "Upload" at bounding box center [1020, 414] width 32 height 9
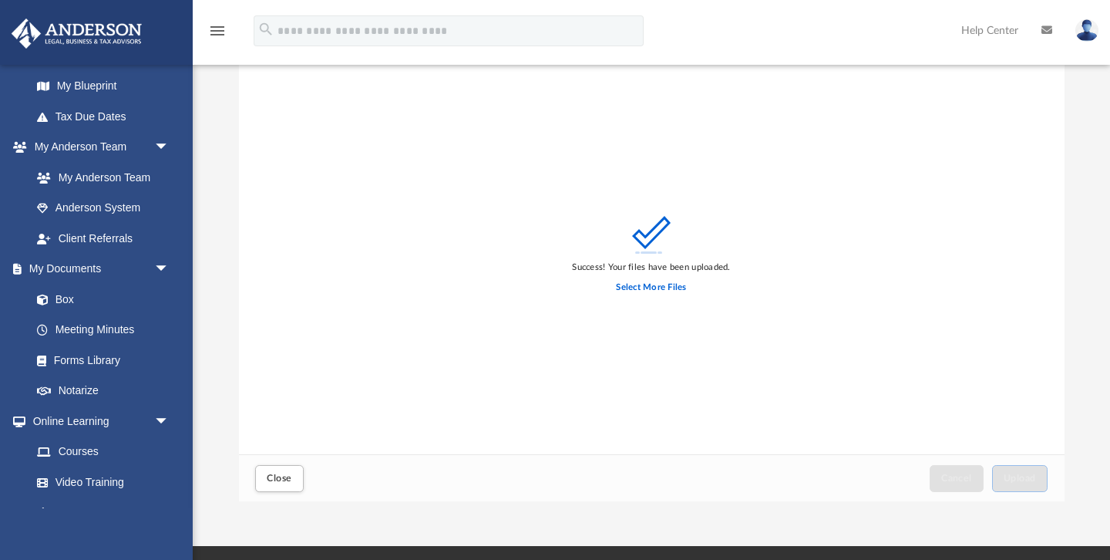
scroll to position [0, 0]
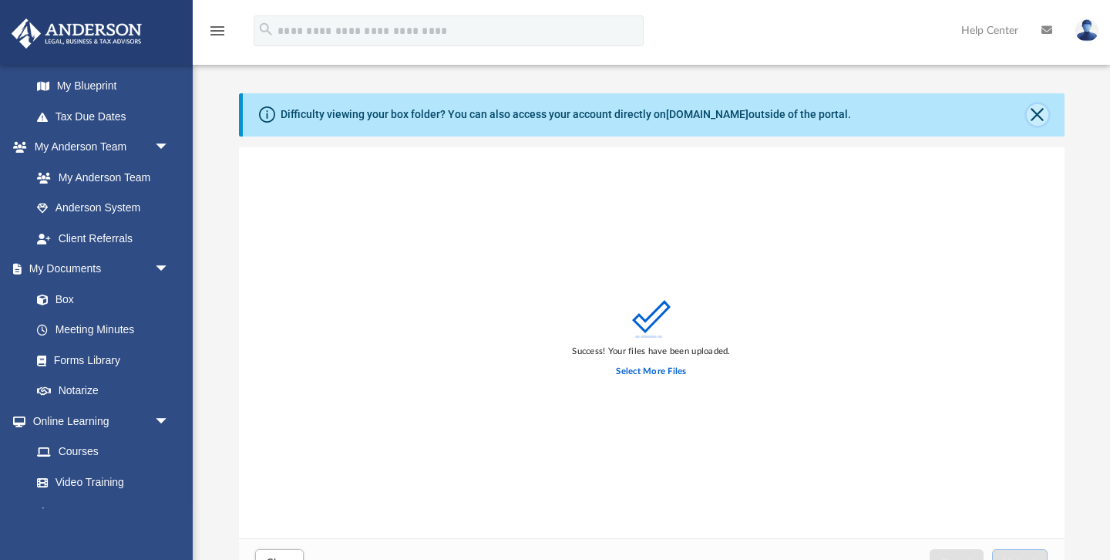
click at [1032, 113] on button "Close" at bounding box center [1038, 115] width 22 height 22
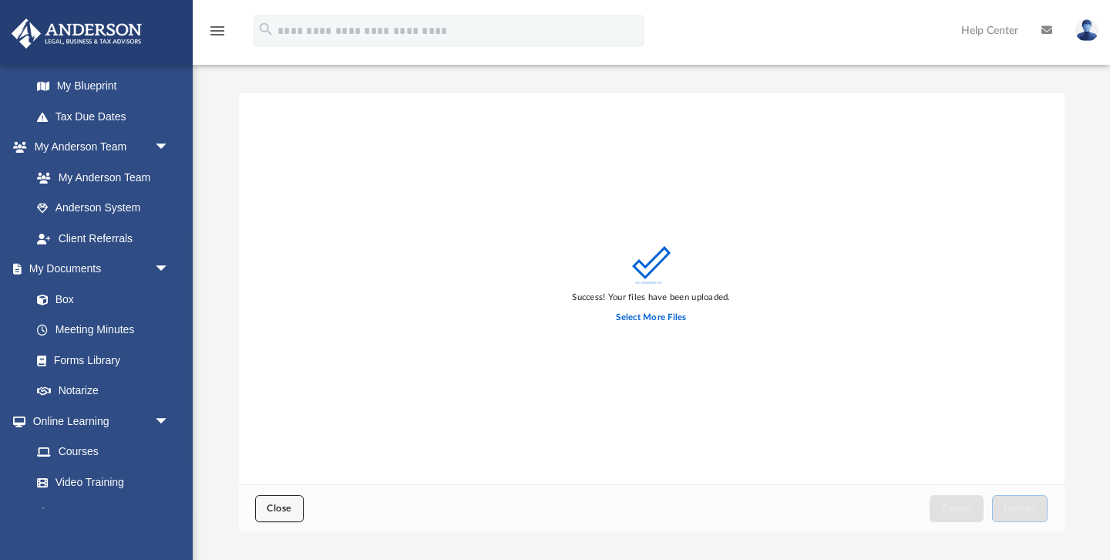
click at [288, 504] on span "Close" at bounding box center [279, 507] width 25 height 9
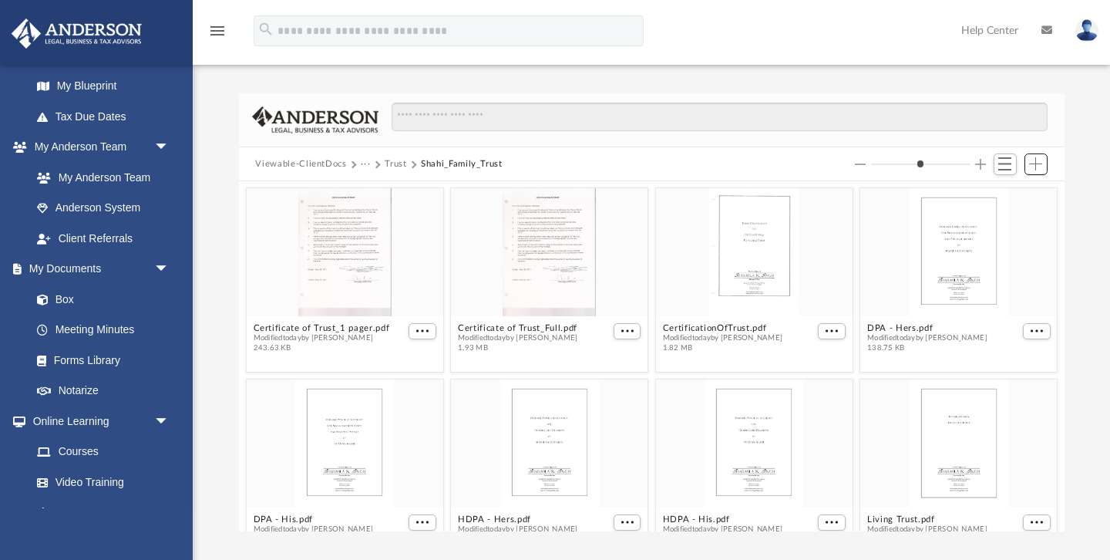
scroll to position [350, 826]
click at [277, 160] on button "Viewable-ClientDocs" at bounding box center [300, 164] width 91 height 14
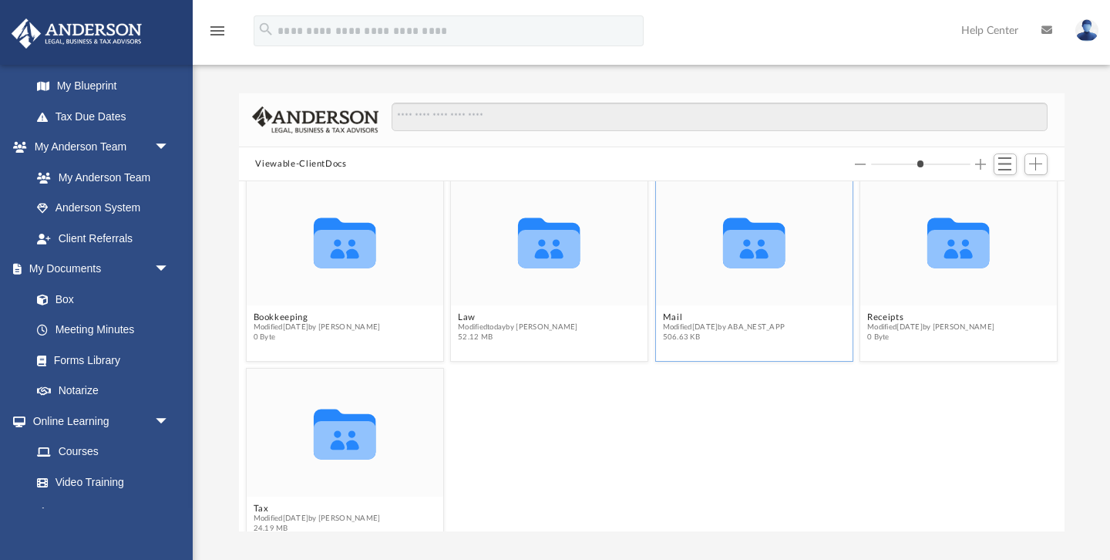
scroll to position [12, 0]
click at [1008, 164] on span "Switch to List View" at bounding box center [1004, 163] width 13 height 13
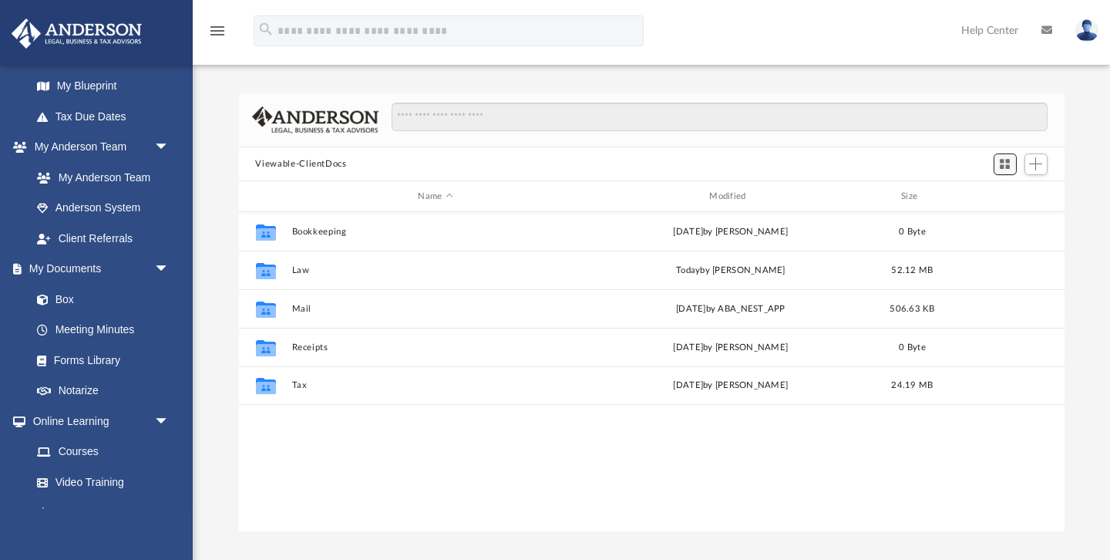
scroll to position [350, 826]
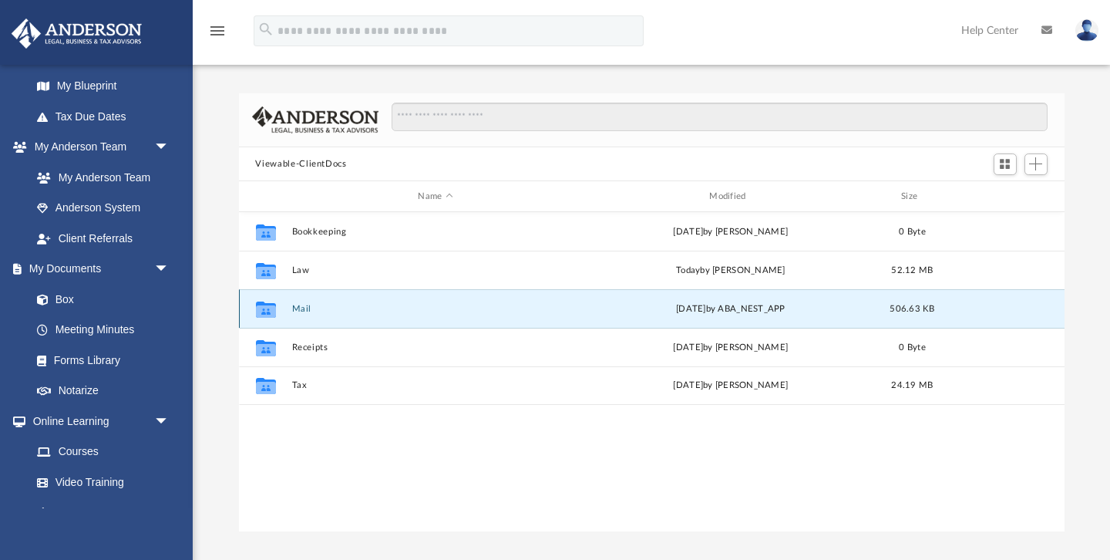
click at [298, 305] on button "Mail" at bounding box center [435, 309] width 288 height 10
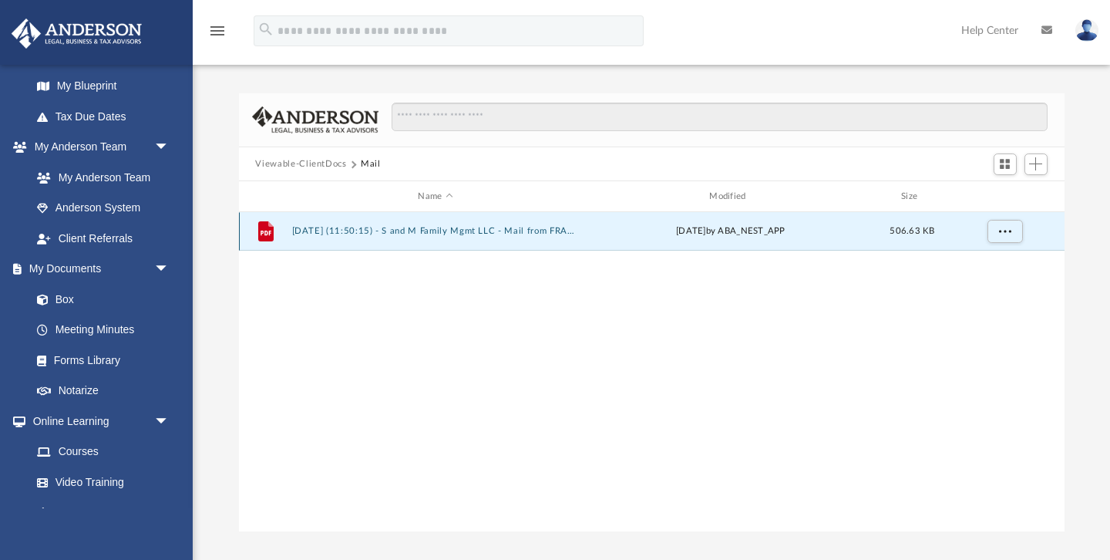
click at [377, 231] on button "[DATE] (11:50:15) - S and M Family Mgmt LLC - Mail from FRANCHISE TAX BOARD.pdf" at bounding box center [435, 232] width 288 height 10
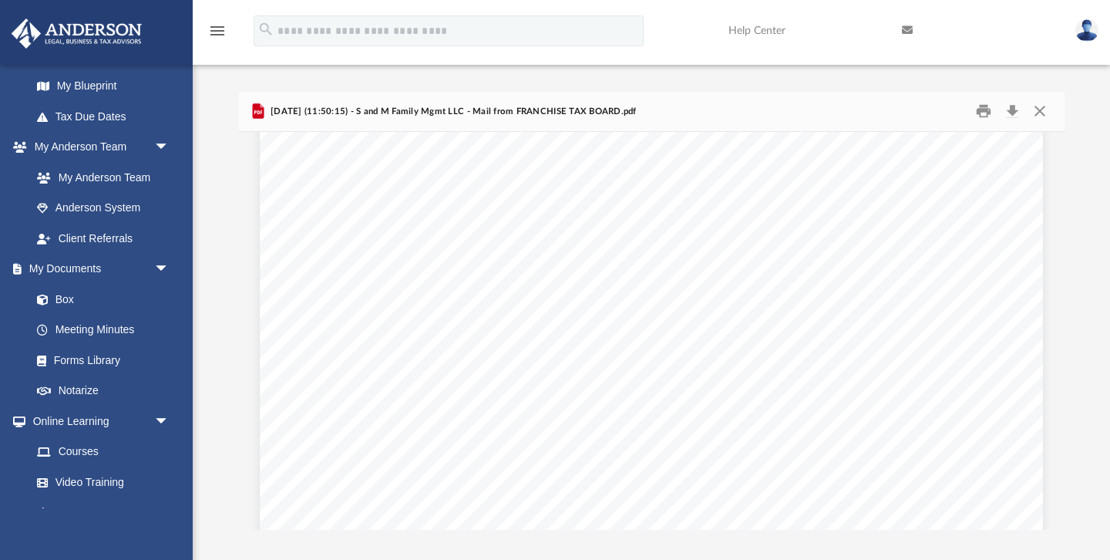
scroll to position [0, 0]
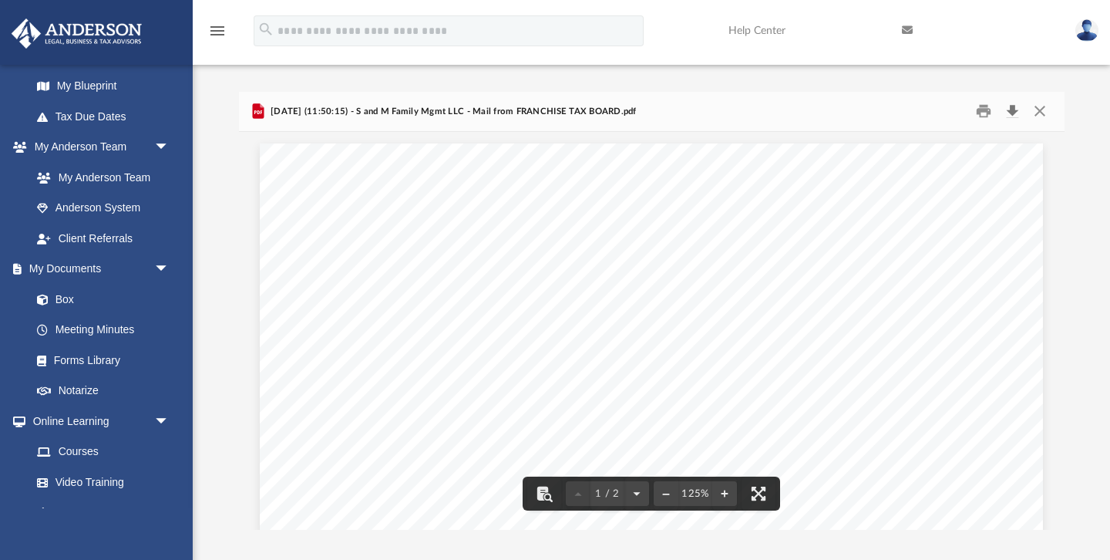
click at [1012, 113] on button "Download" at bounding box center [1013, 111] width 28 height 24
click at [1046, 113] on button "Close" at bounding box center [1040, 113] width 28 height 24
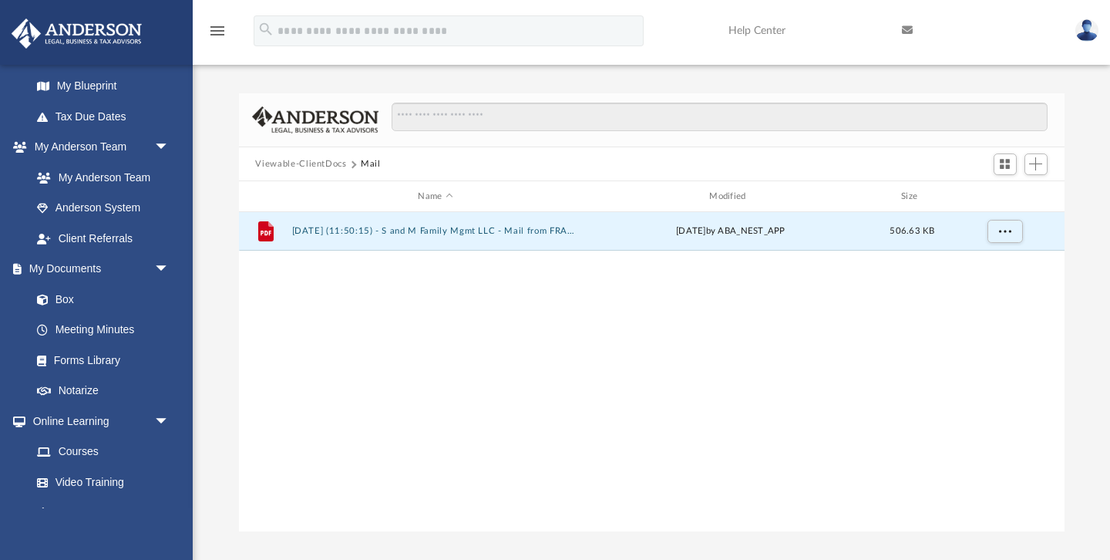
click at [302, 166] on button "Viewable-ClientDocs" at bounding box center [300, 164] width 91 height 14
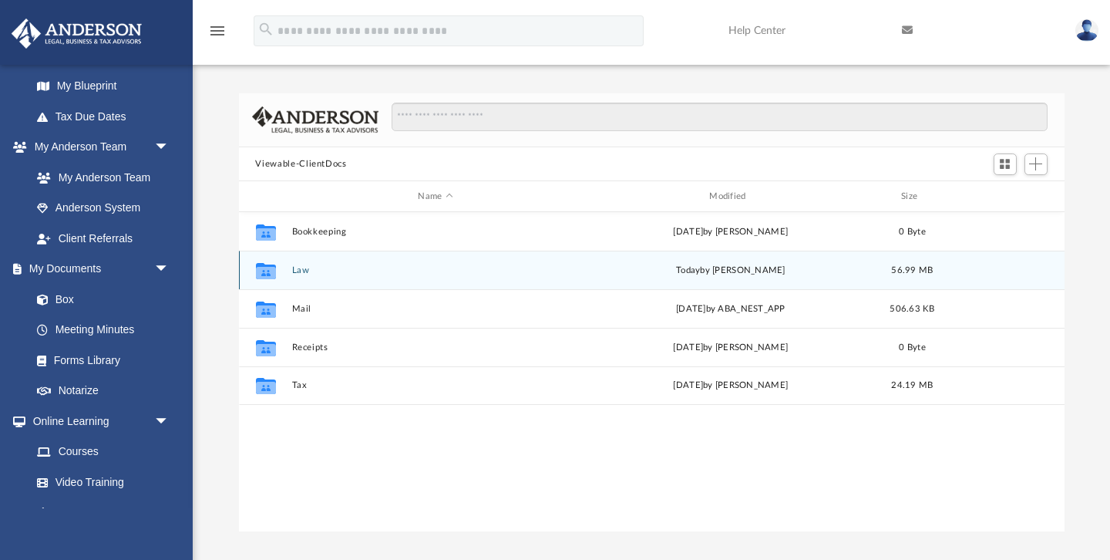
click at [295, 270] on button "Law" at bounding box center [435, 270] width 288 height 10
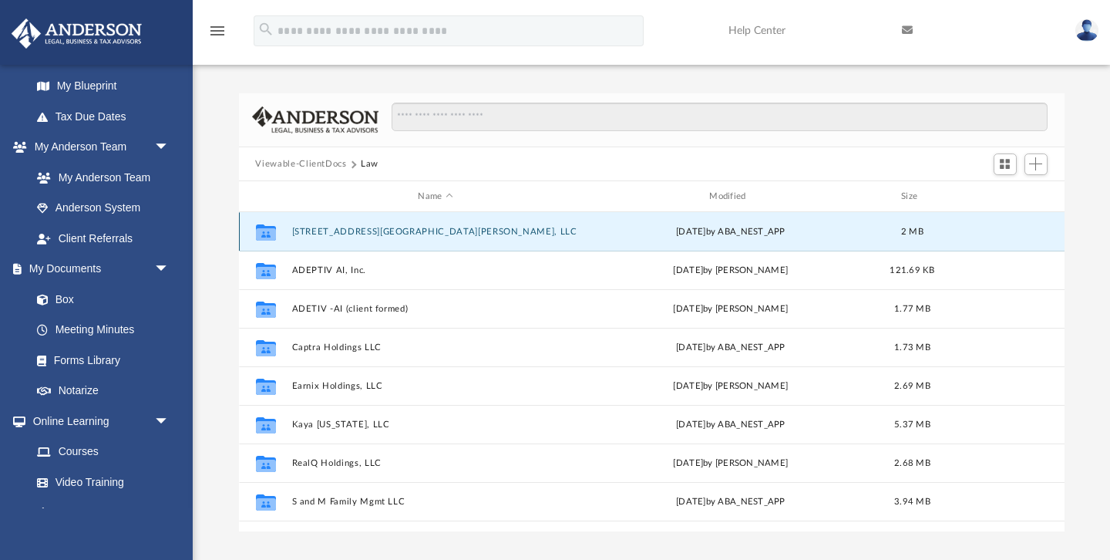
click at [329, 231] on button "[STREET_ADDRESS][GEOGRAPHIC_DATA][PERSON_NAME], LLC" at bounding box center [435, 232] width 288 height 10
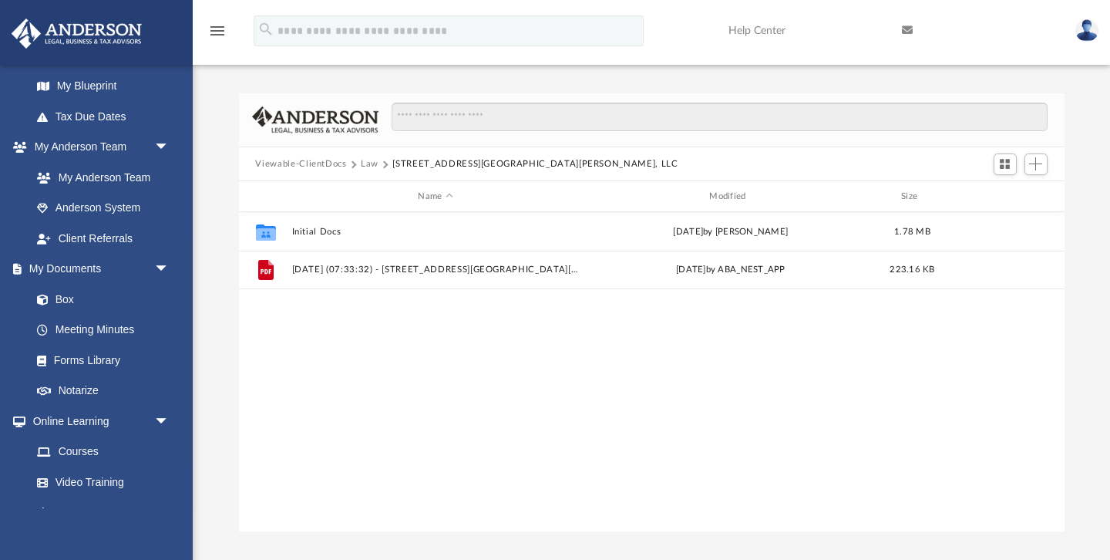
click at [368, 163] on button "Law" at bounding box center [370, 164] width 18 height 14
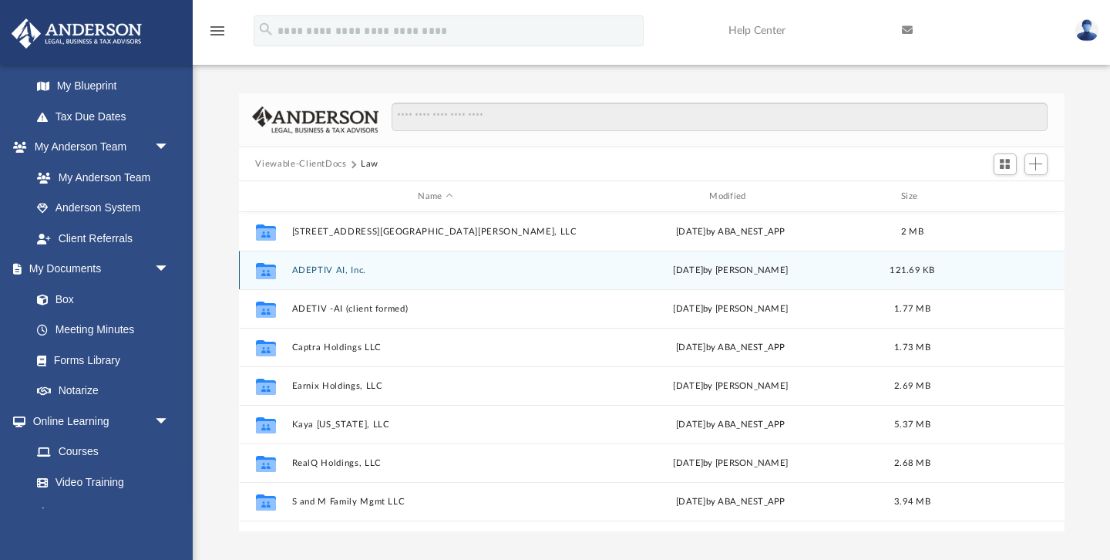
click at [329, 271] on button "ADEPTIV AI, Inc." at bounding box center [435, 270] width 288 height 10
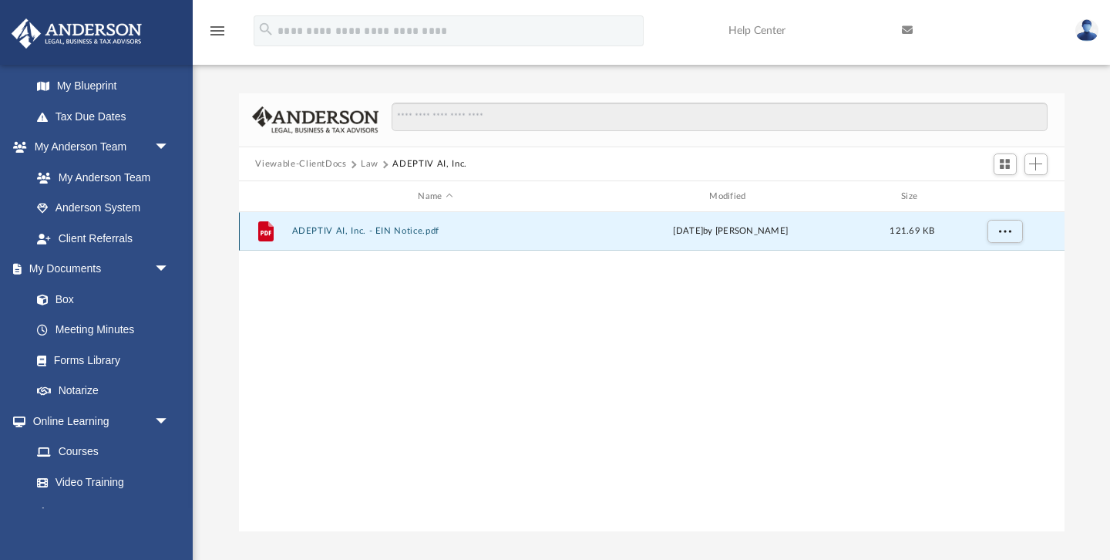
click at [364, 230] on button "ADEPTIV AI, Inc. - EIN Notice.pdf" at bounding box center [435, 232] width 288 height 10
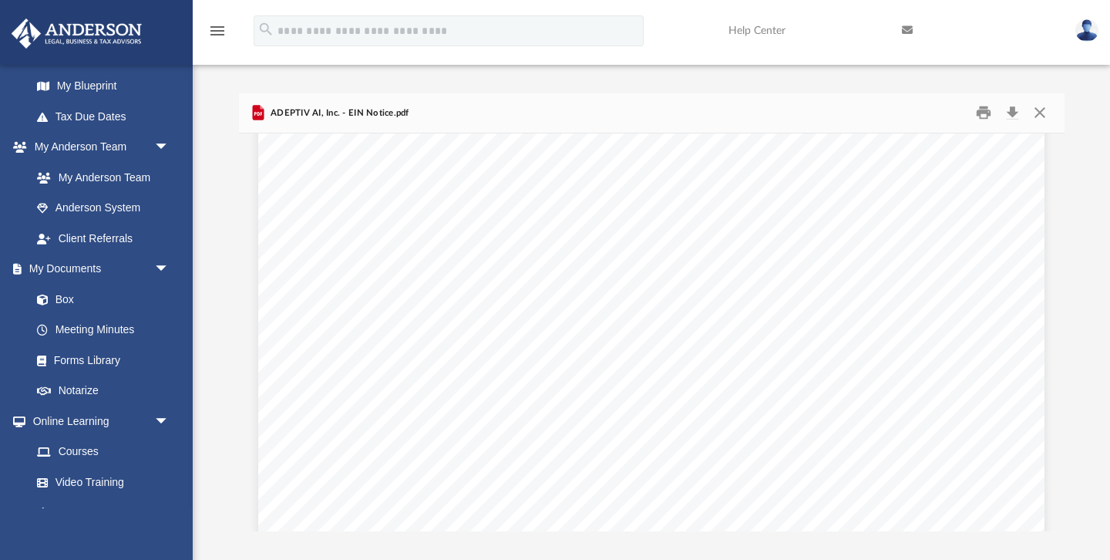
scroll to position [4621, 0]
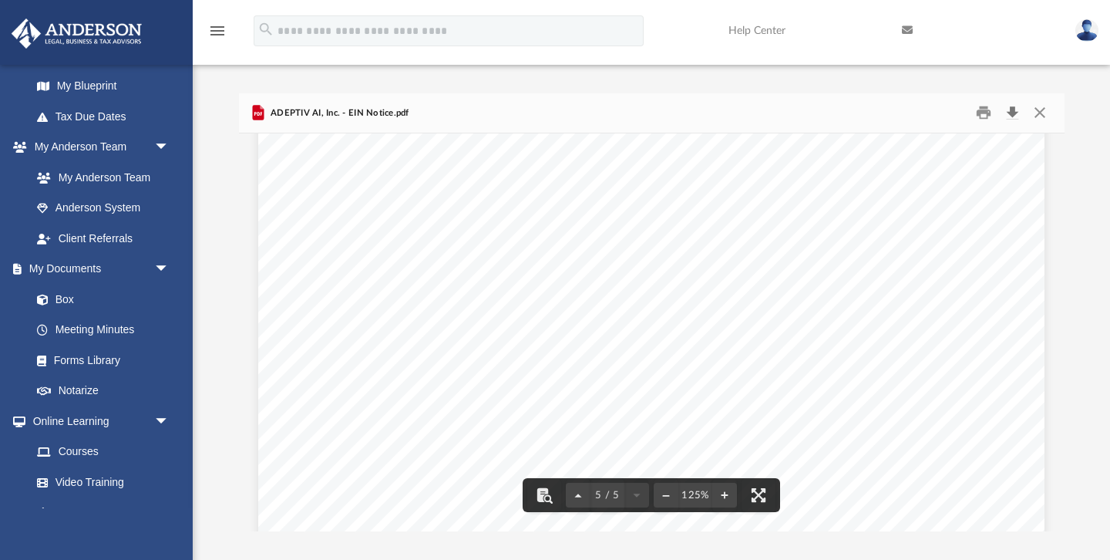
click at [1014, 112] on button "Download" at bounding box center [1013, 113] width 28 height 24
click at [1044, 114] on button "Close" at bounding box center [1040, 113] width 28 height 24
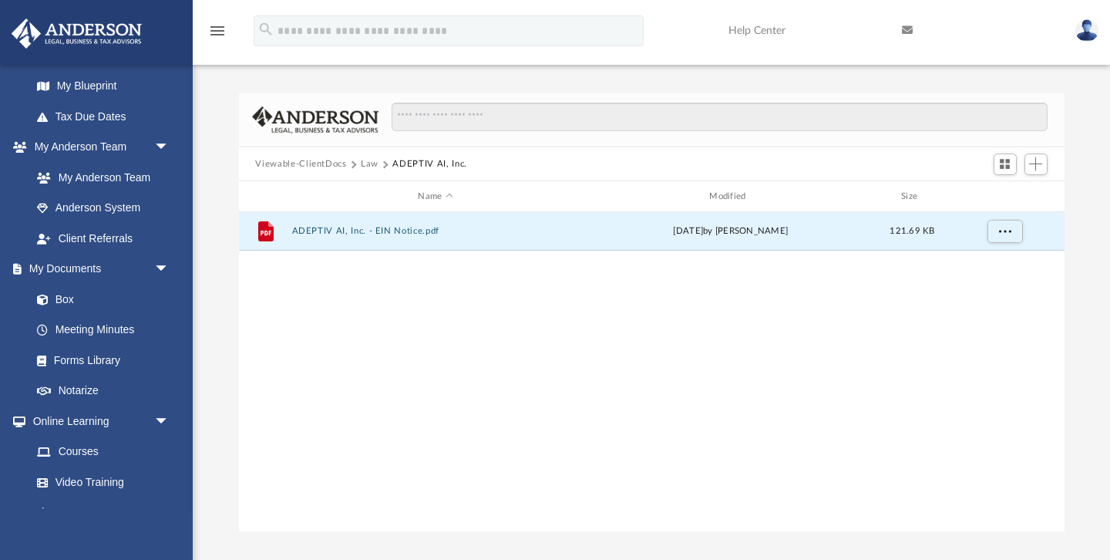
click at [366, 163] on button "Law" at bounding box center [370, 164] width 18 height 14
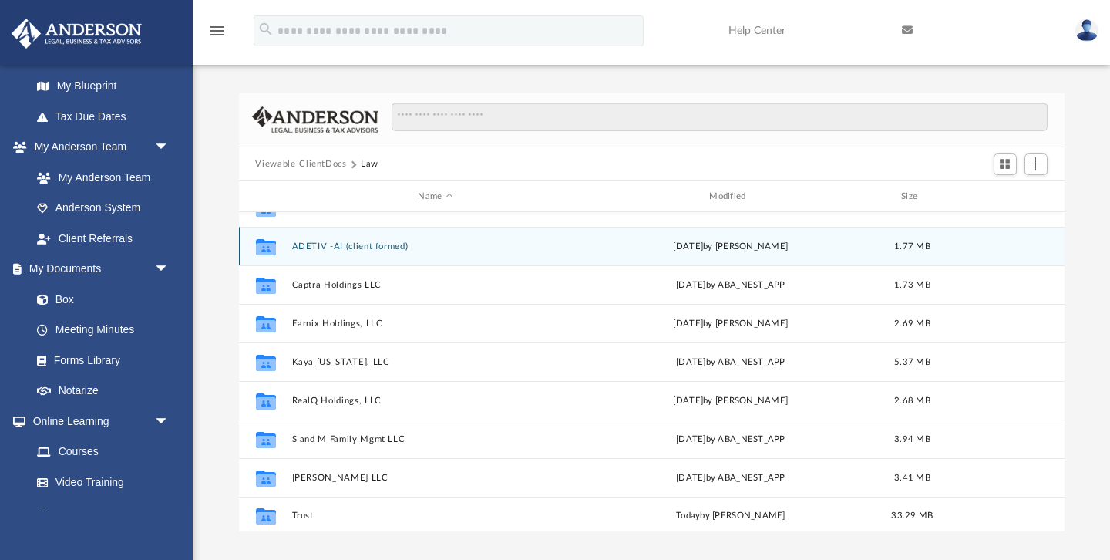
scroll to position [66, 0]
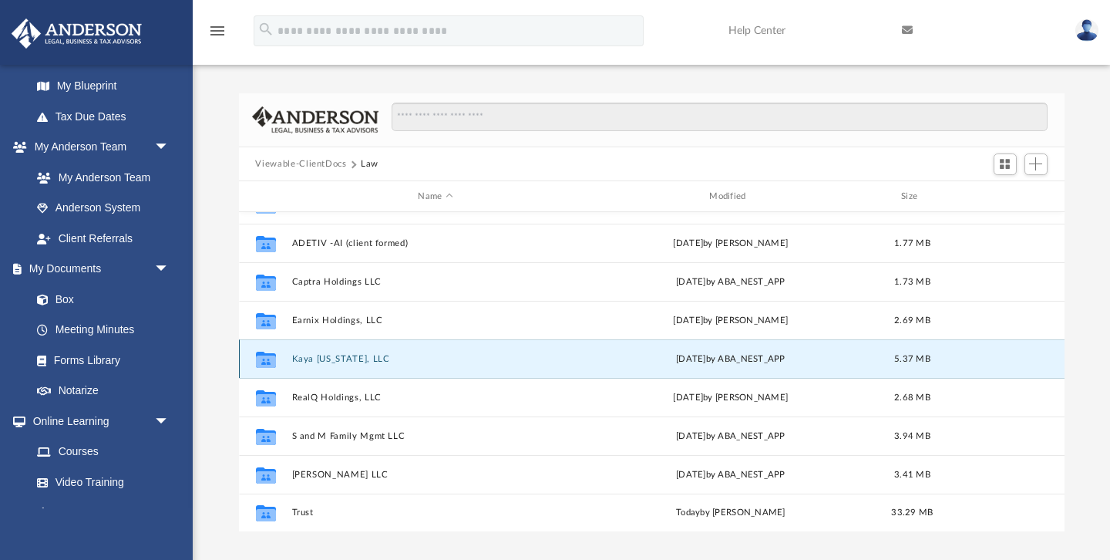
click at [324, 357] on button "Kaya [US_STATE], LLC" at bounding box center [435, 359] width 288 height 10
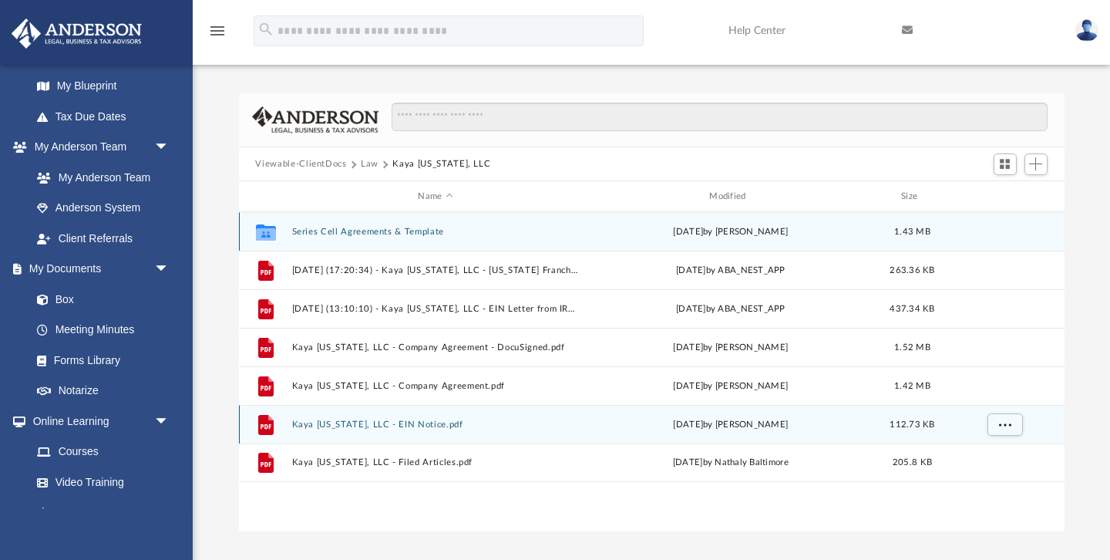
scroll to position [0, 0]
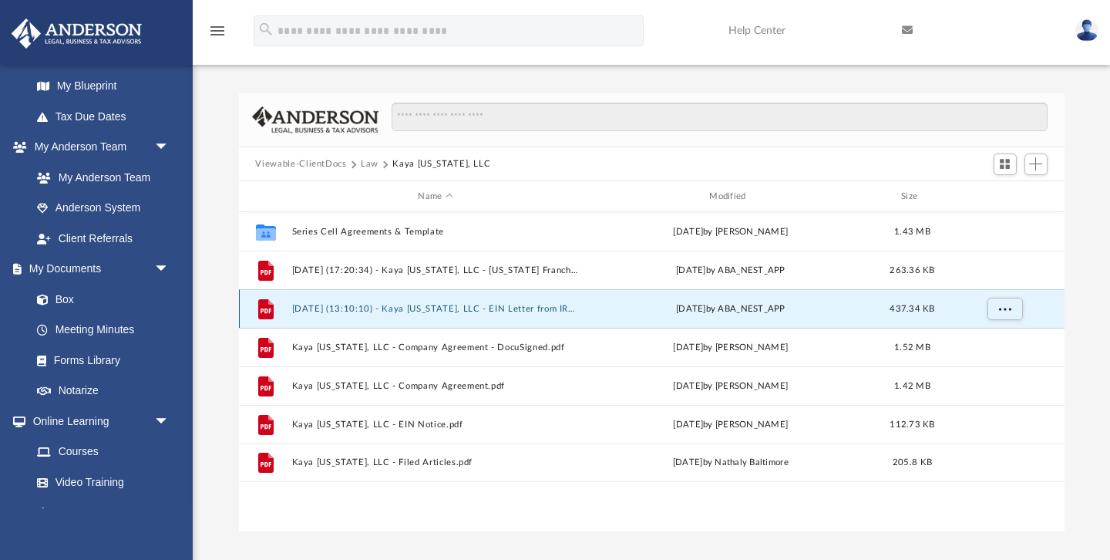
click at [342, 310] on button "[DATE] (13:10:10) - Kaya [US_STATE], LLC - EIN Letter from IRS.pdf" at bounding box center [435, 309] width 288 height 10
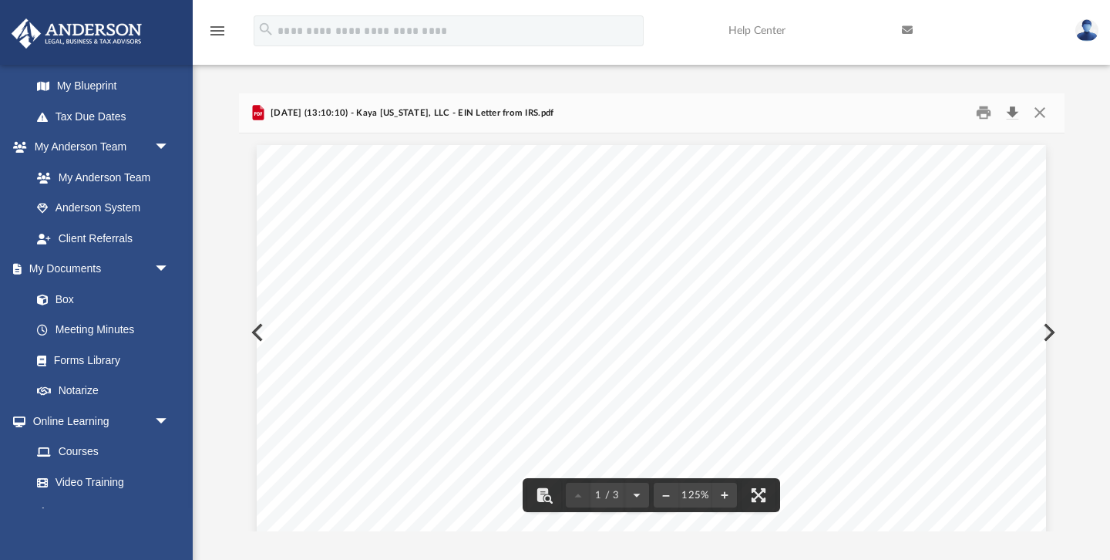
click at [1015, 112] on button "Download" at bounding box center [1013, 113] width 28 height 24
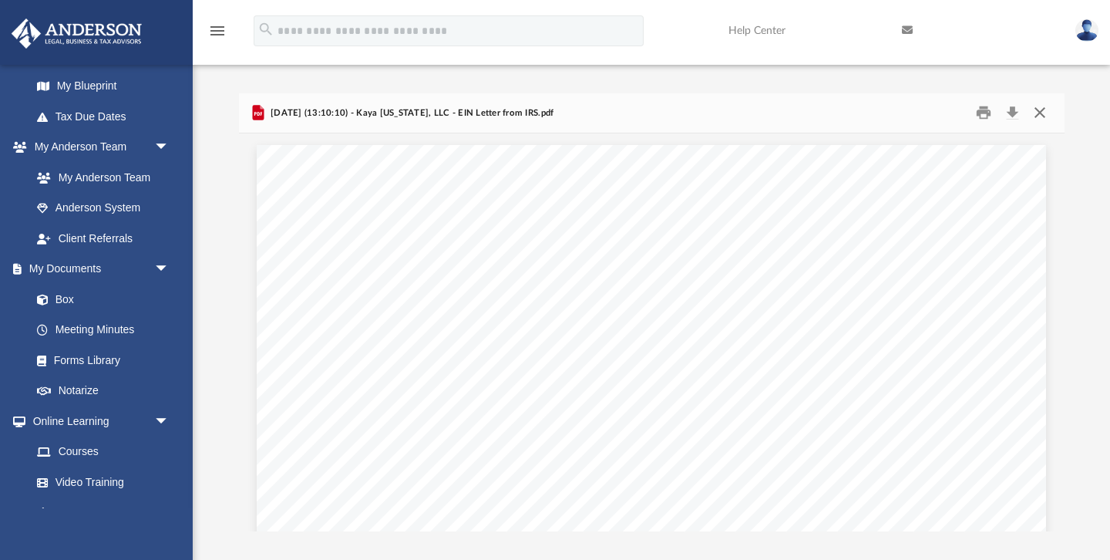
click at [1046, 109] on button "Close" at bounding box center [1040, 113] width 28 height 24
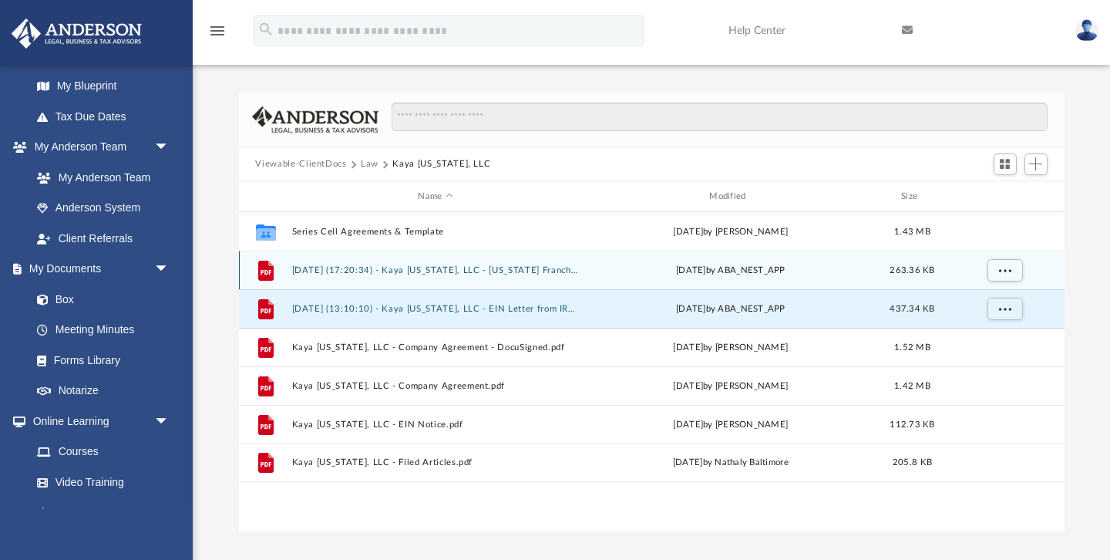
click at [448, 269] on button "[DATE] (17:20:34) - Kaya [US_STATE], LLC - [US_STATE] Franchise from [US_STATE]…" at bounding box center [435, 270] width 288 height 10
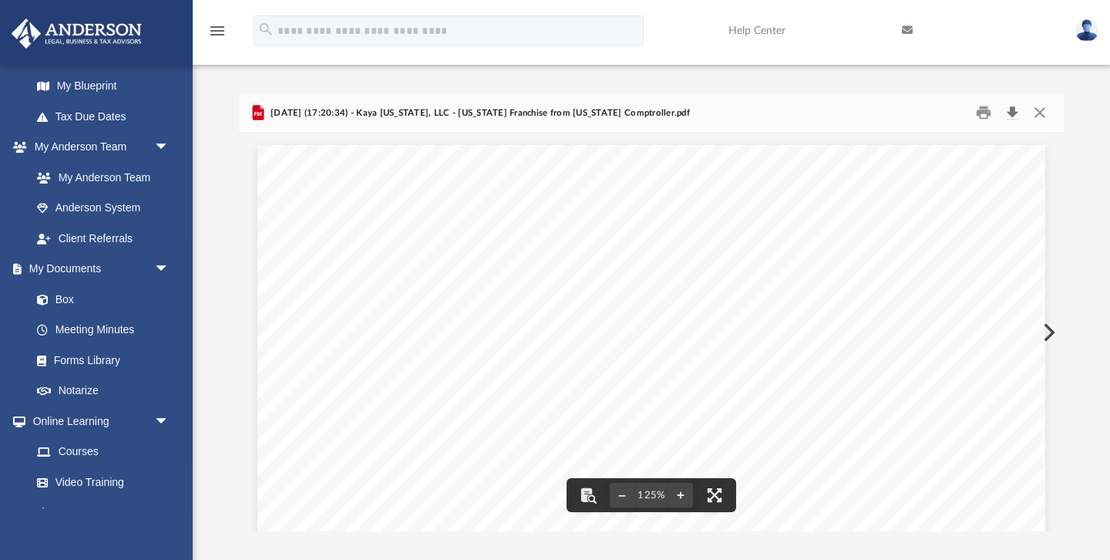
click at [1016, 114] on button "Download" at bounding box center [1013, 113] width 28 height 24
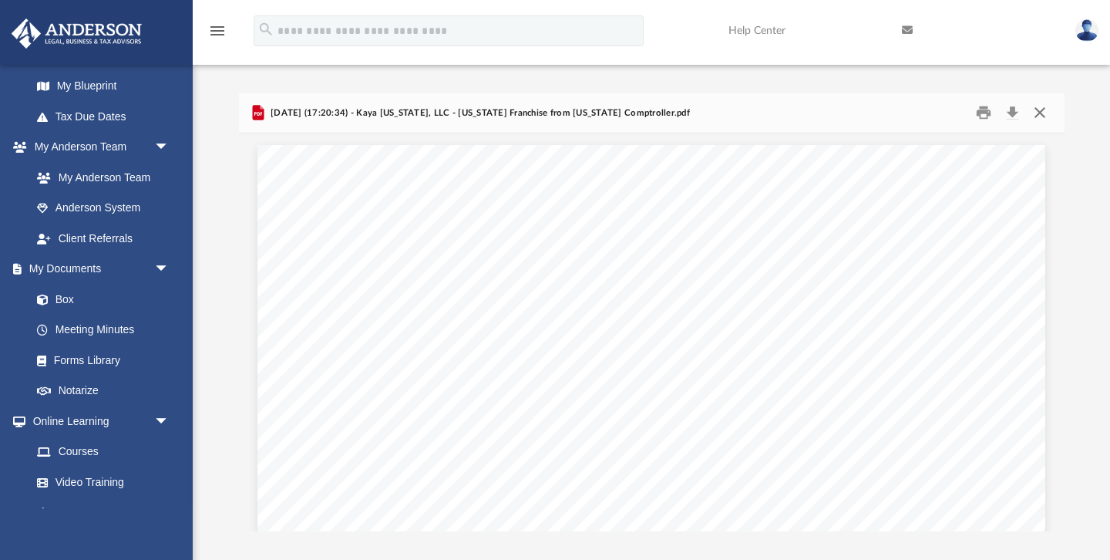
click at [1048, 109] on button "Close" at bounding box center [1040, 113] width 28 height 24
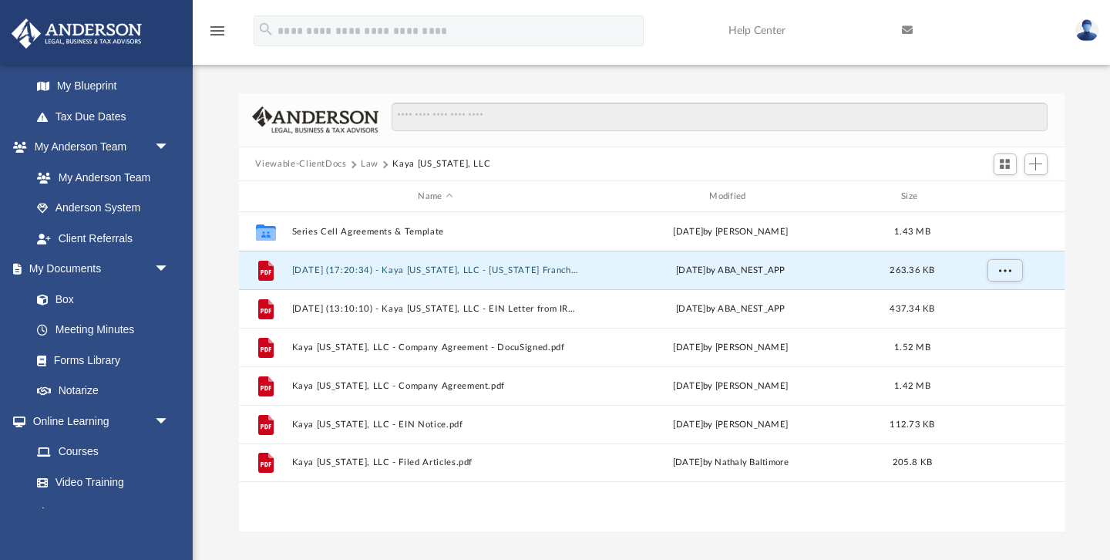
click at [370, 163] on button "Law" at bounding box center [370, 164] width 18 height 14
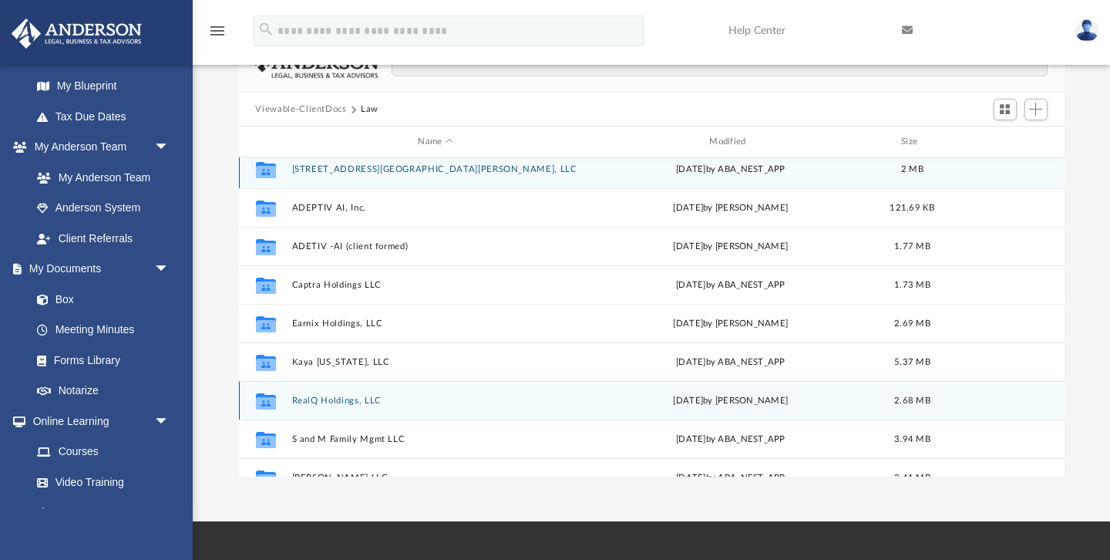
scroll to position [66, 0]
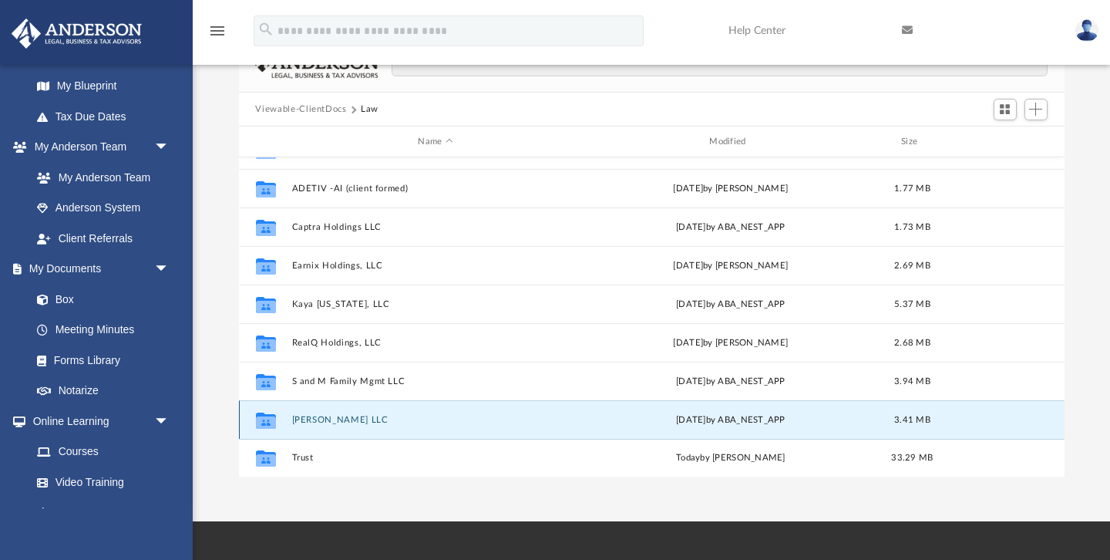
click at [325, 419] on button "[PERSON_NAME] LLC" at bounding box center [435, 420] width 288 height 10
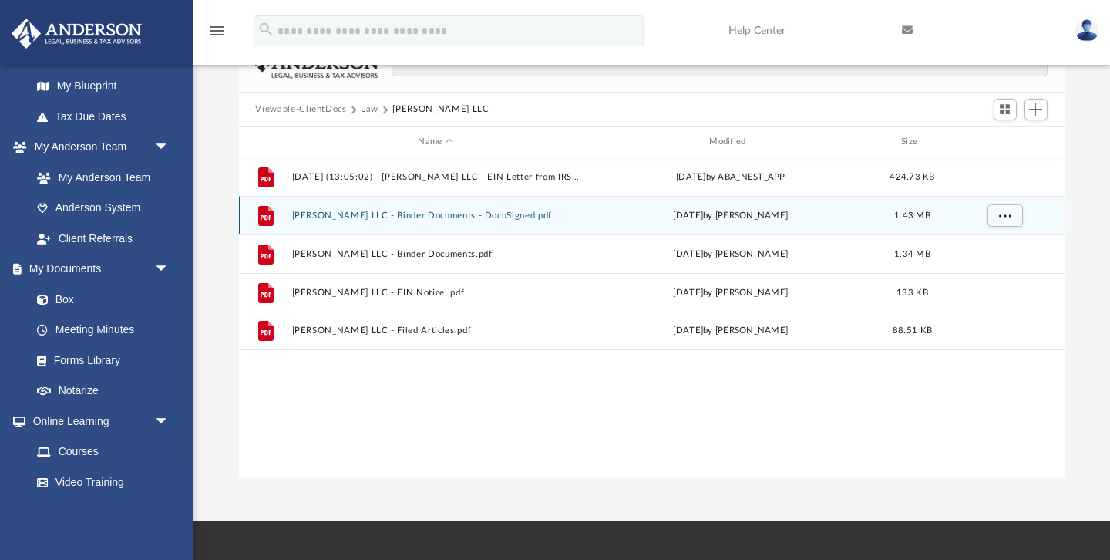
click at [500, 215] on button "[PERSON_NAME] LLC - Binder Documents - DocuSigned.pdf" at bounding box center [435, 215] width 288 height 10
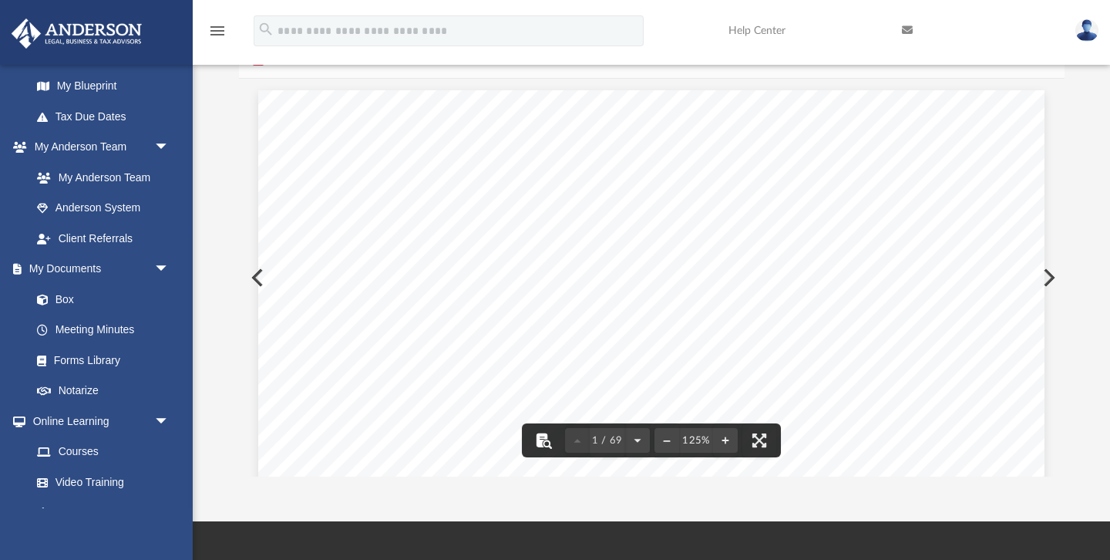
click at [540, 443] on button "File preview" at bounding box center [544, 440] width 34 height 34
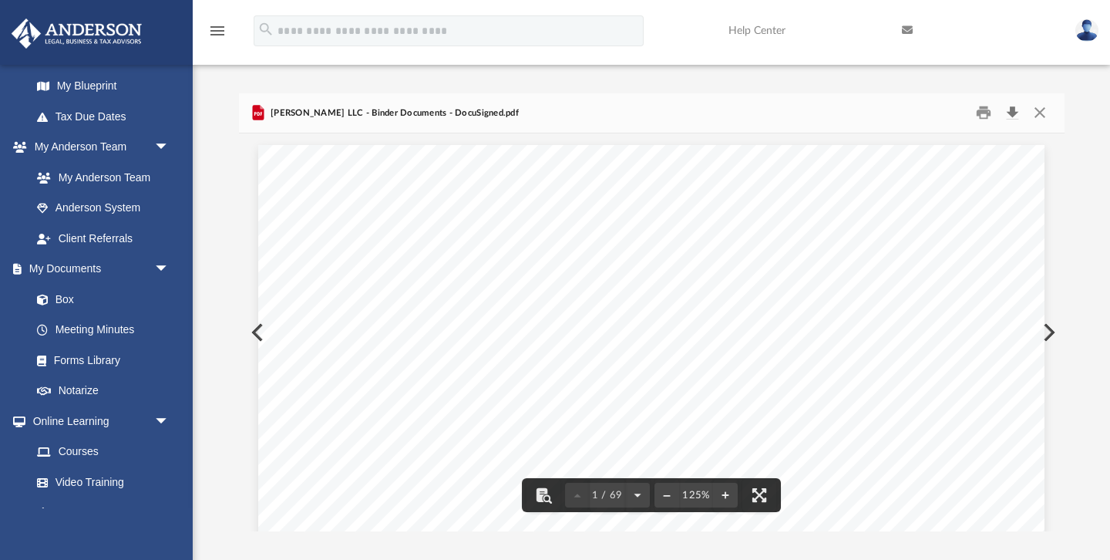
click at [1012, 112] on button "Download" at bounding box center [1013, 113] width 28 height 24
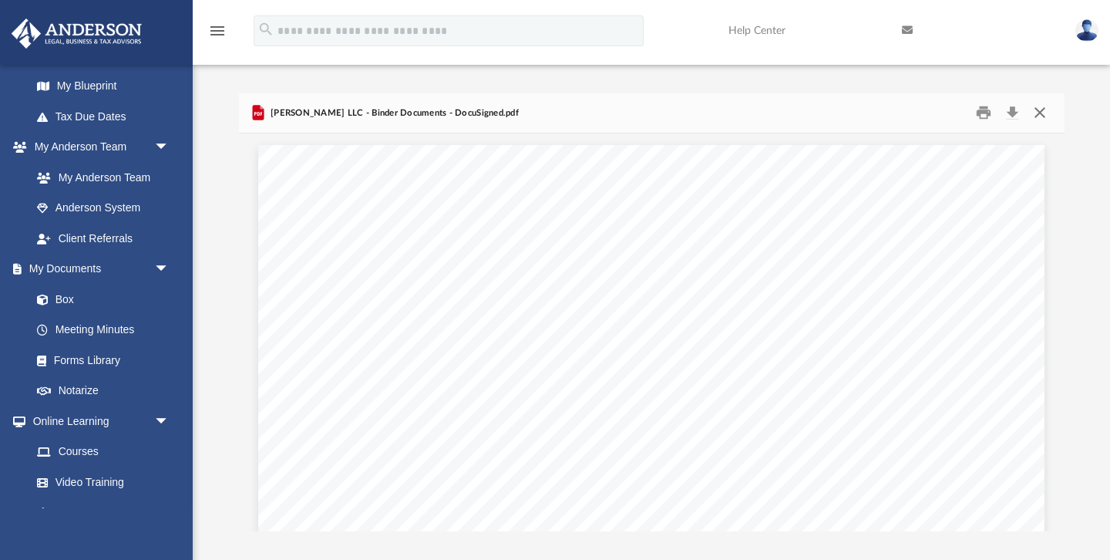
click at [1035, 111] on button "Close" at bounding box center [1040, 113] width 28 height 24
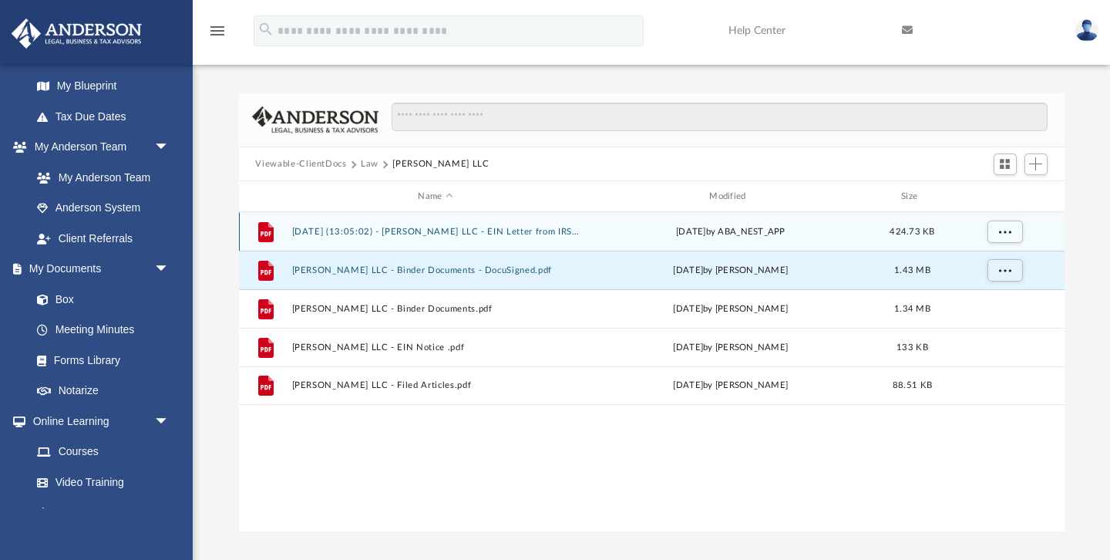
click at [459, 228] on button "[DATE] (13:05:02) - [PERSON_NAME] LLC - EIN Letter from IRS.pdf" at bounding box center [435, 232] width 288 height 10
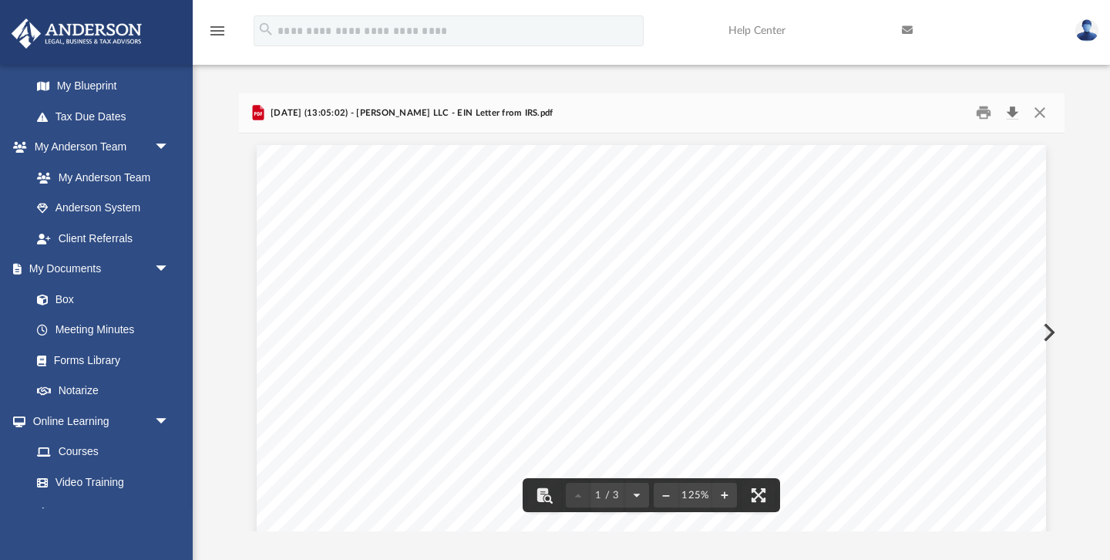
click at [1012, 111] on button "Download" at bounding box center [1013, 113] width 28 height 24
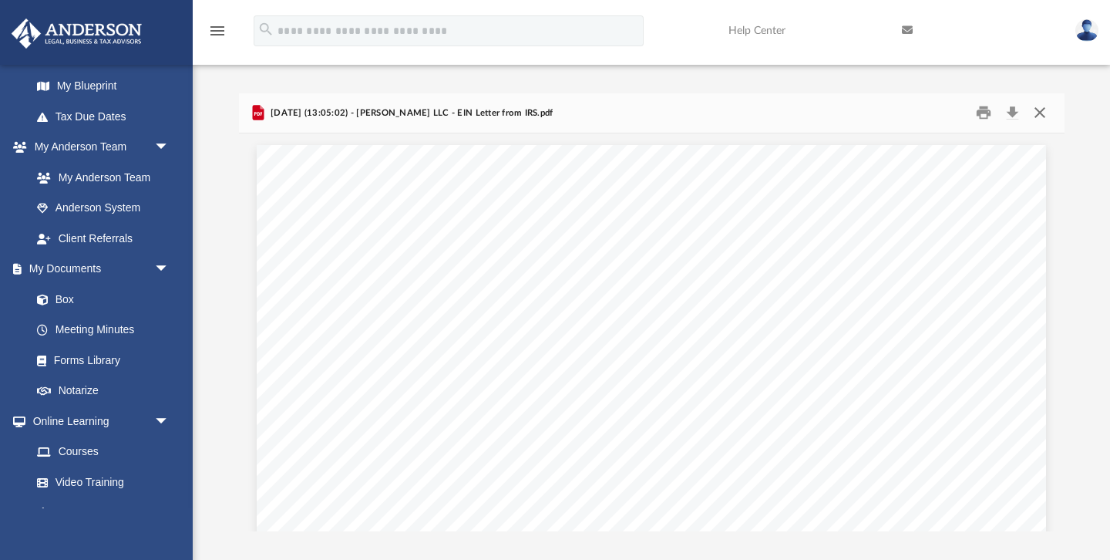
click at [1042, 112] on button "Close" at bounding box center [1040, 113] width 28 height 24
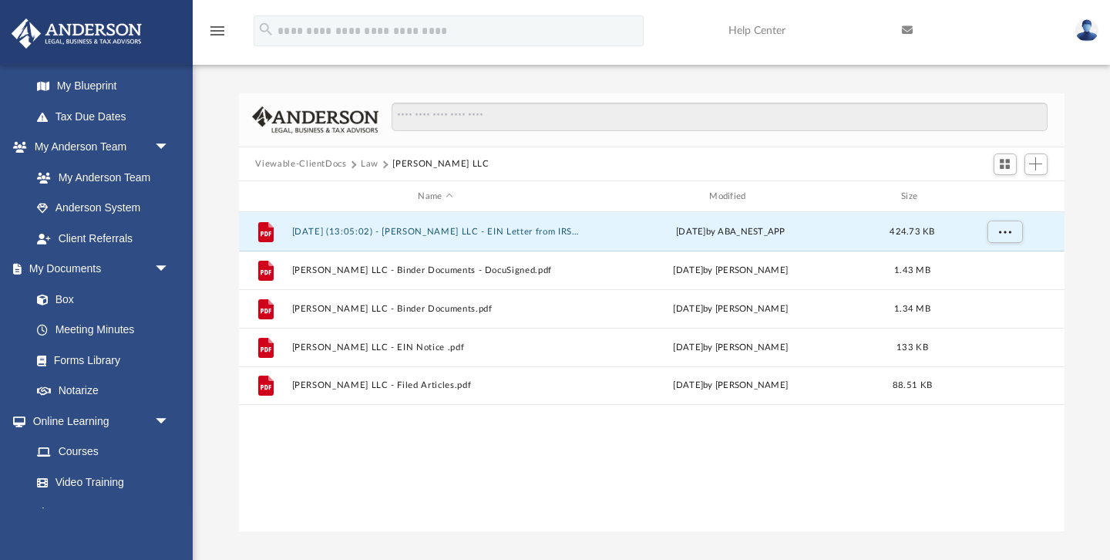
click at [365, 162] on button "Law" at bounding box center [370, 164] width 18 height 14
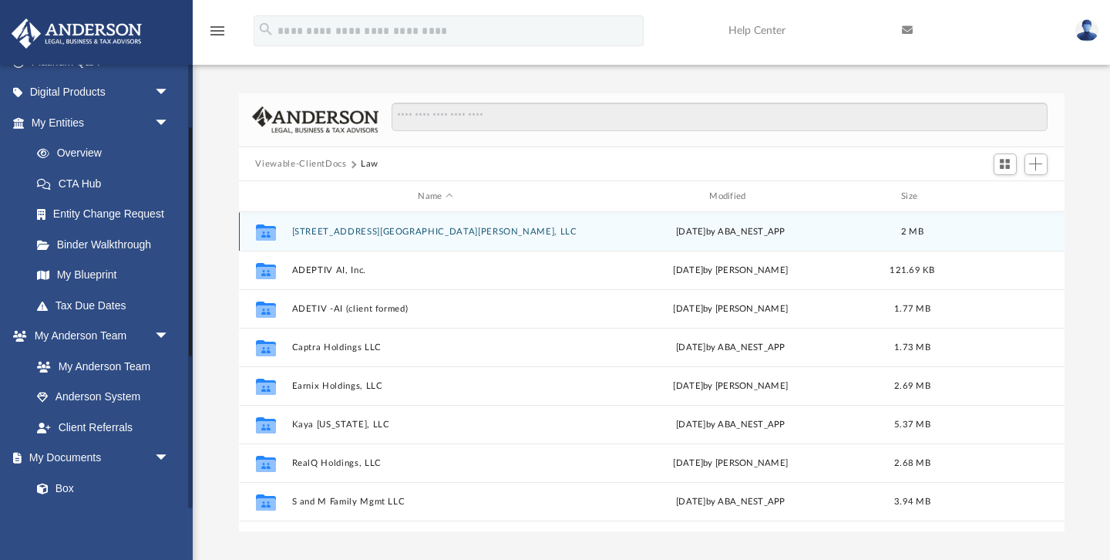
scroll to position [99, 0]
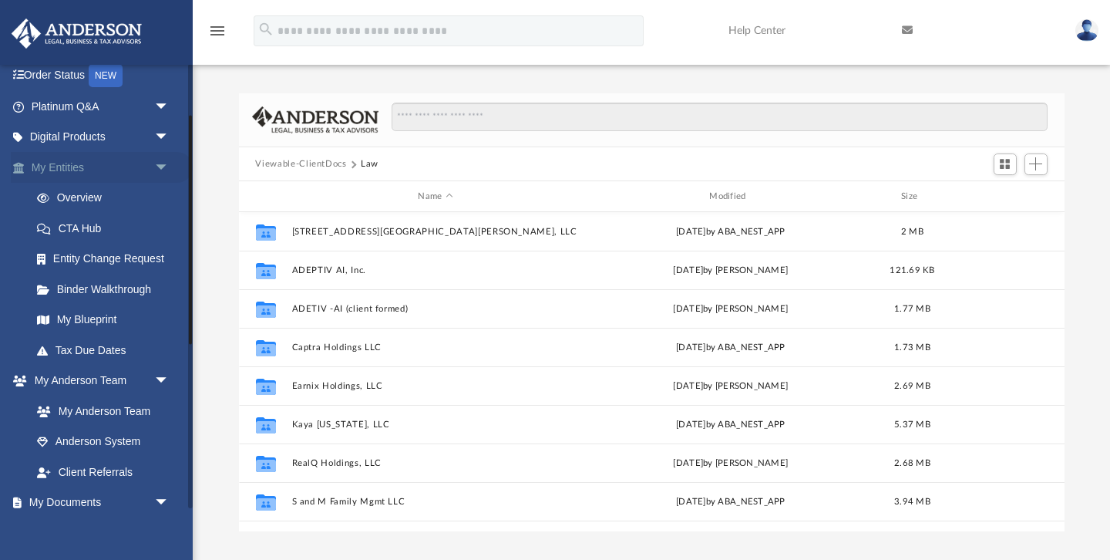
click at [64, 166] on link "My Entities arrow_drop_down" at bounding box center [102, 167] width 182 height 31
